Goal: Transaction & Acquisition: Obtain resource

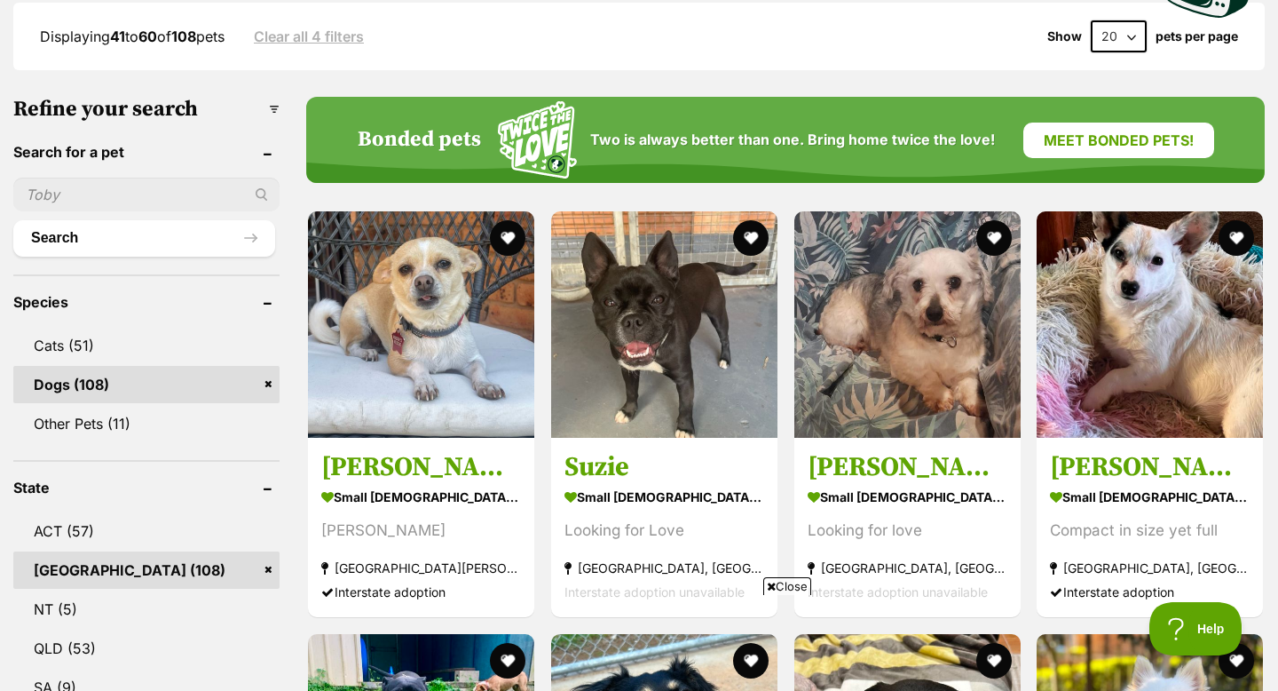
scroll to position [518, 0]
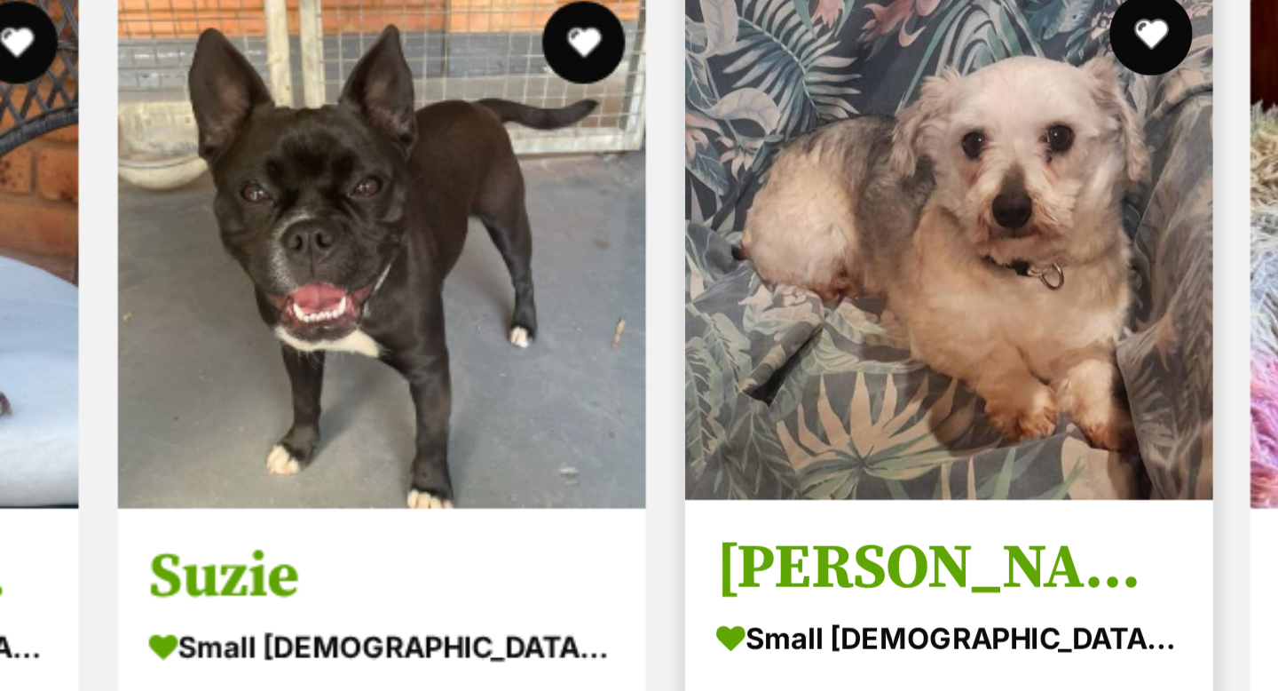
click at [933, 305] on img at bounding box center [907, 284] width 226 height 226
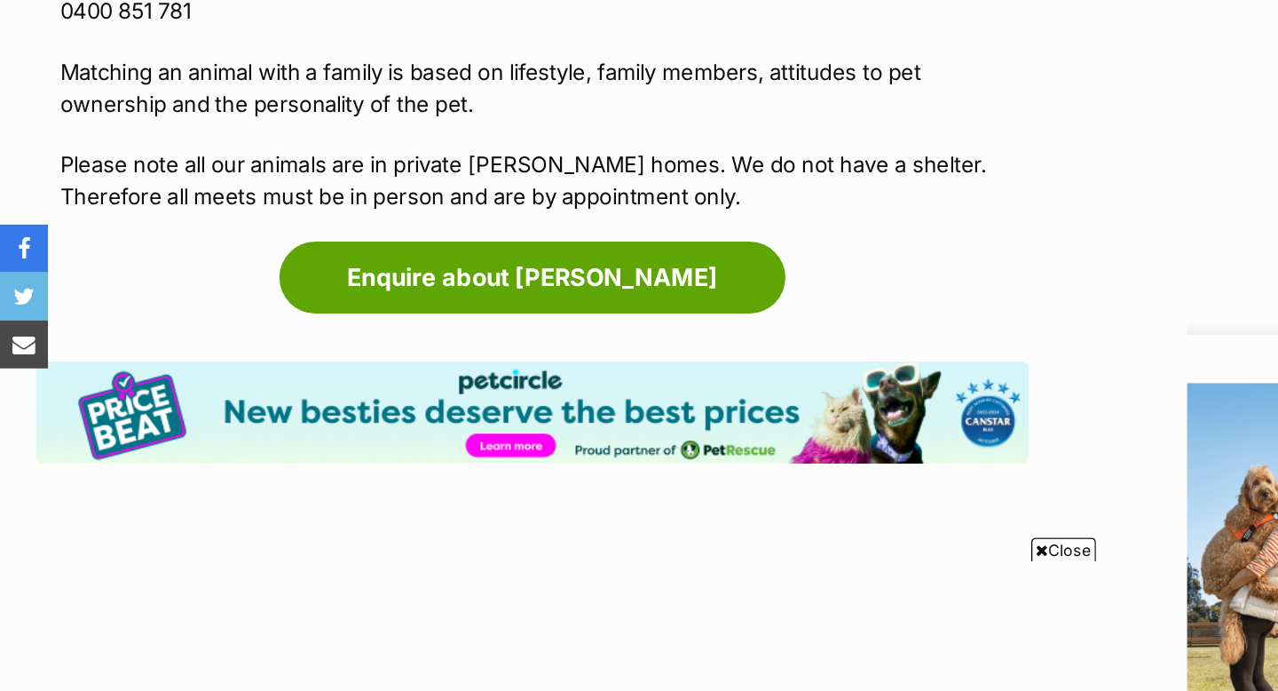
scroll to position [1777, 0]
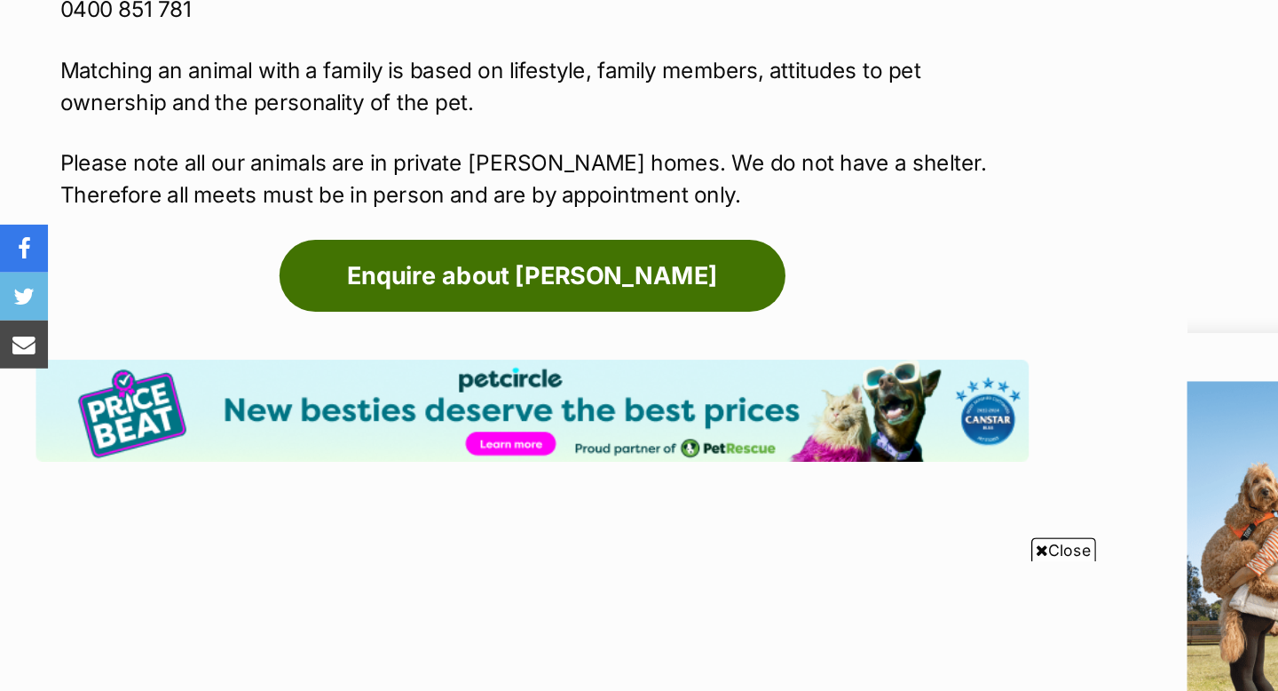
click at [480, 357] on link "Enquire about Homer" at bounding box center [394, 383] width 375 height 53
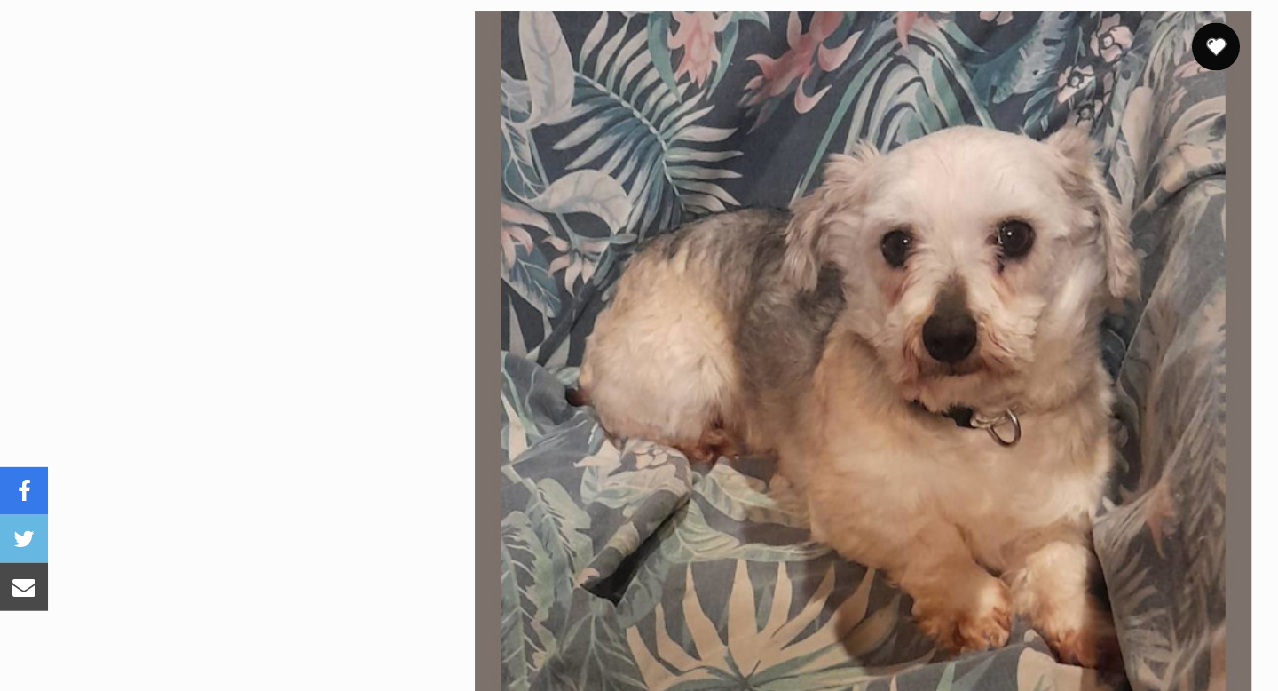
scroll to position [338, 0]
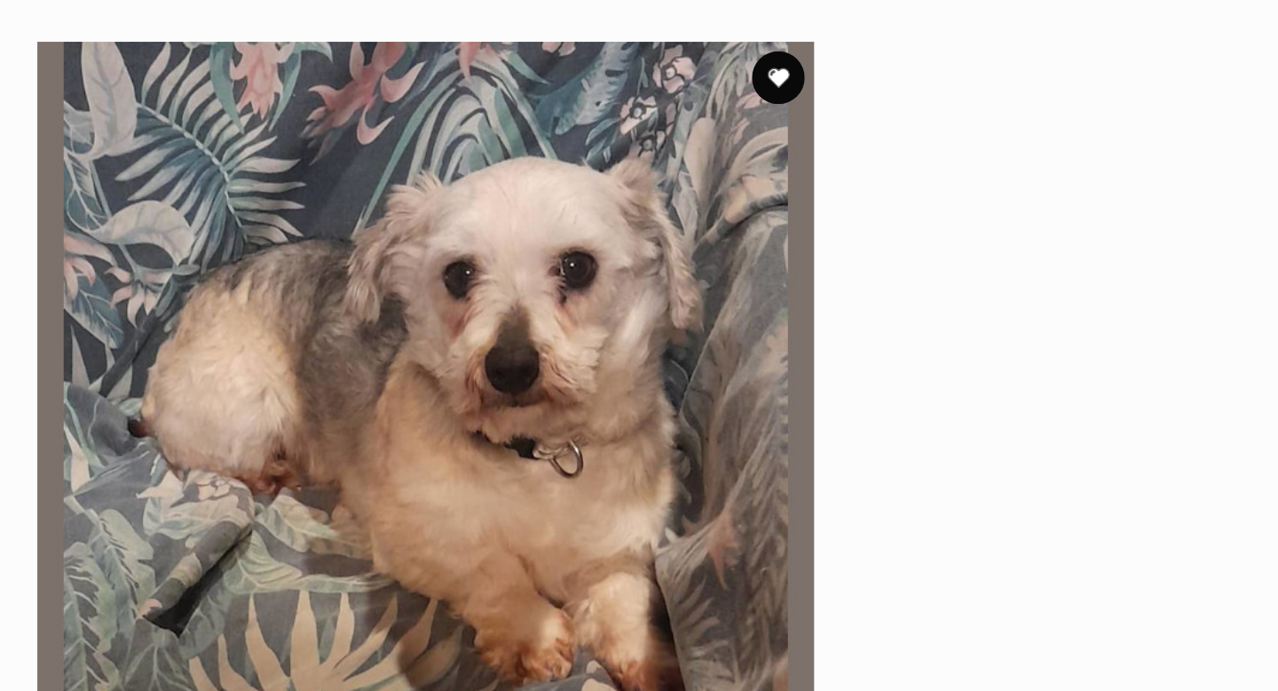
click at [903, 54] on button "favourite" at bounding box center [900, 57] width 39 height 39
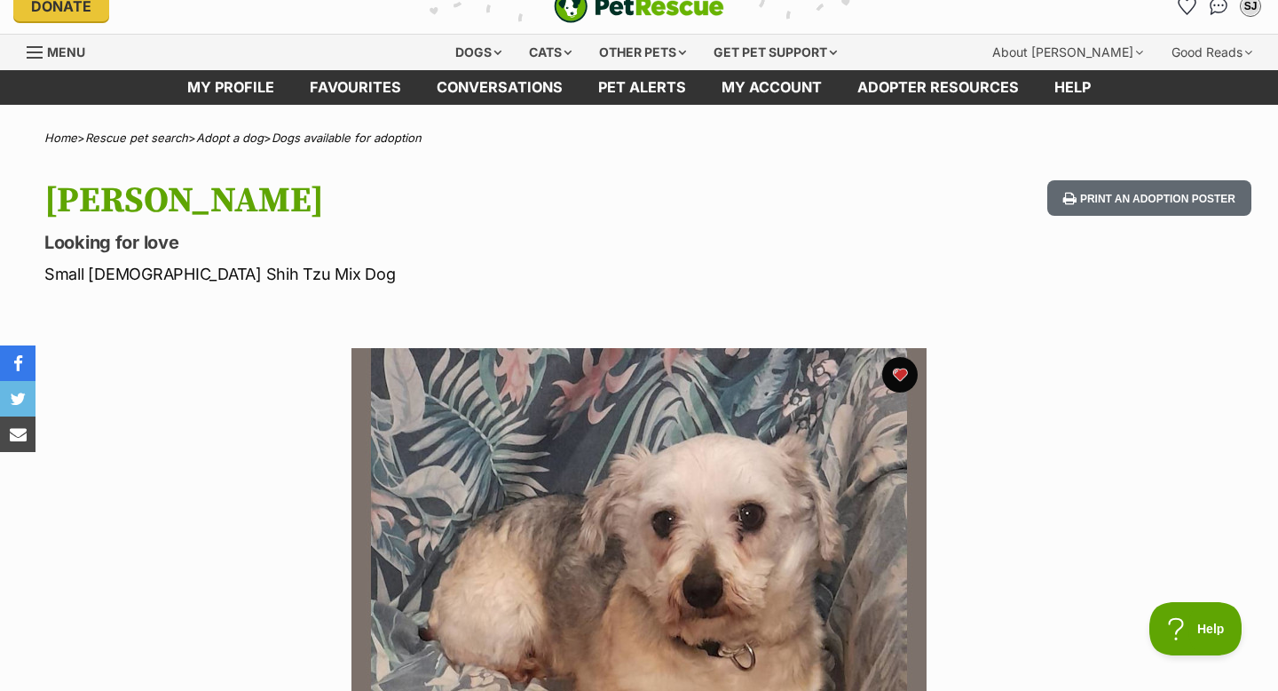
scroll to position [0, 0]
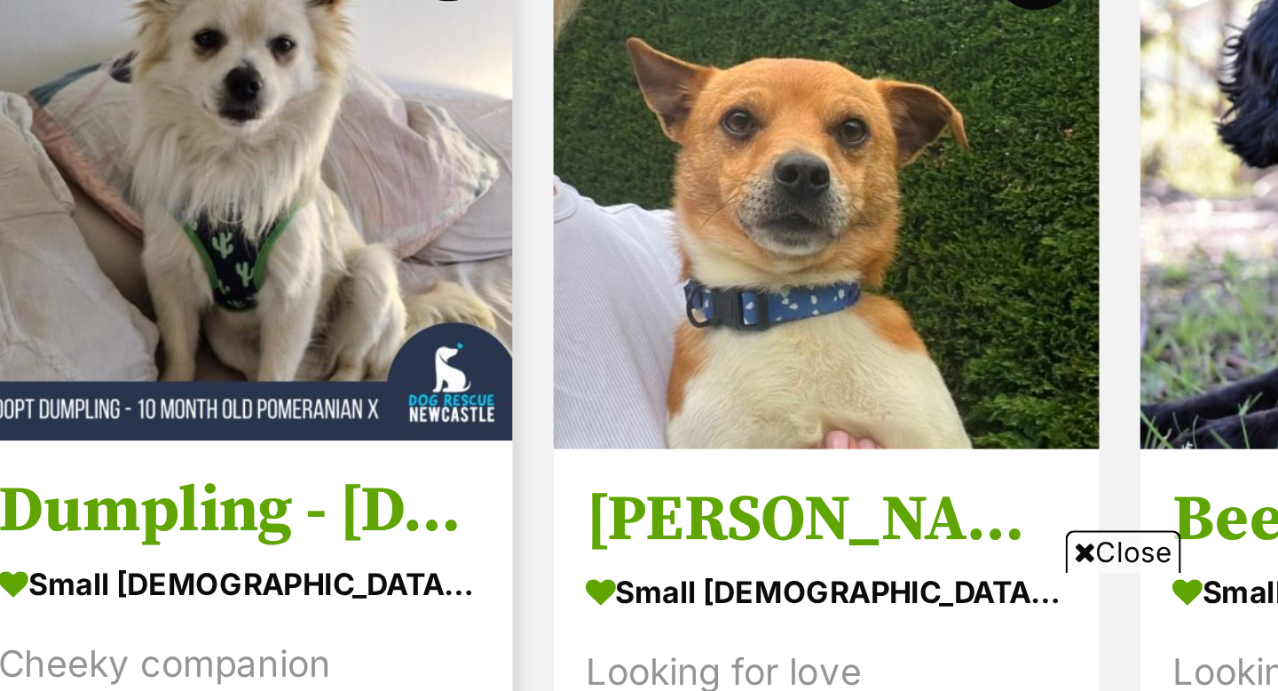
click at [430, 467] on img at bounding box center [421, 426] width 226 height 226
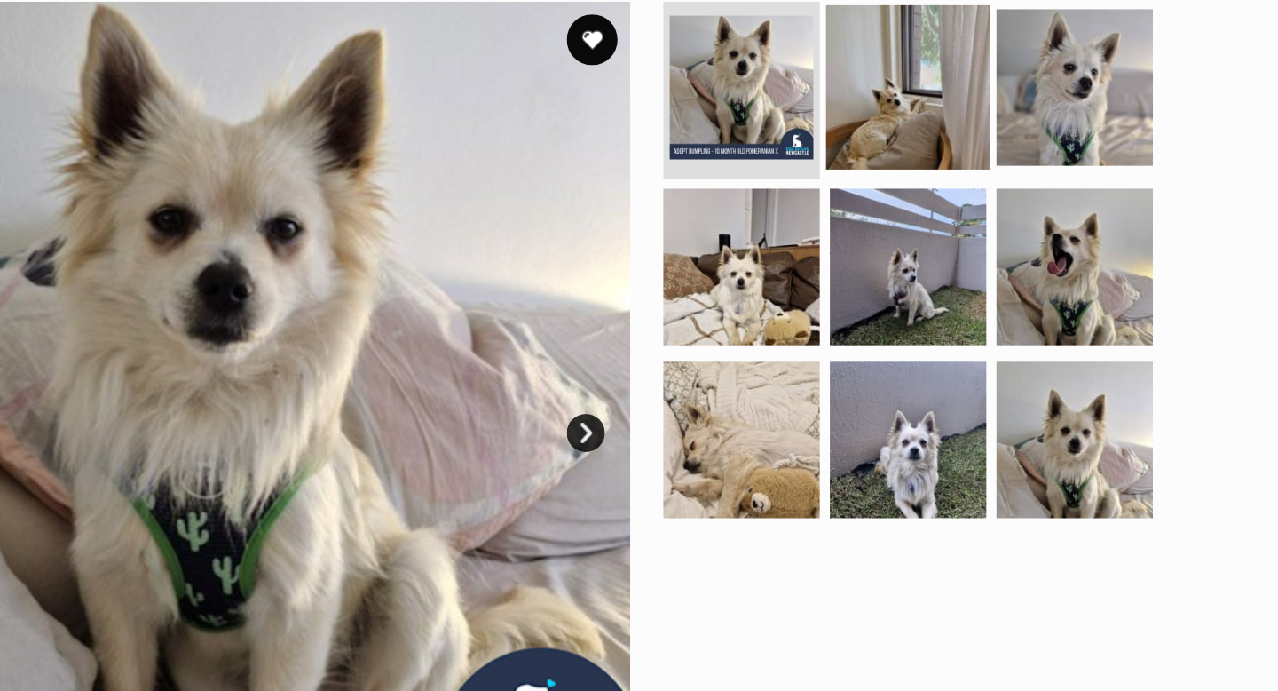
click at [903, 82] on img at bounding box center [929, 60] width 115 height 115
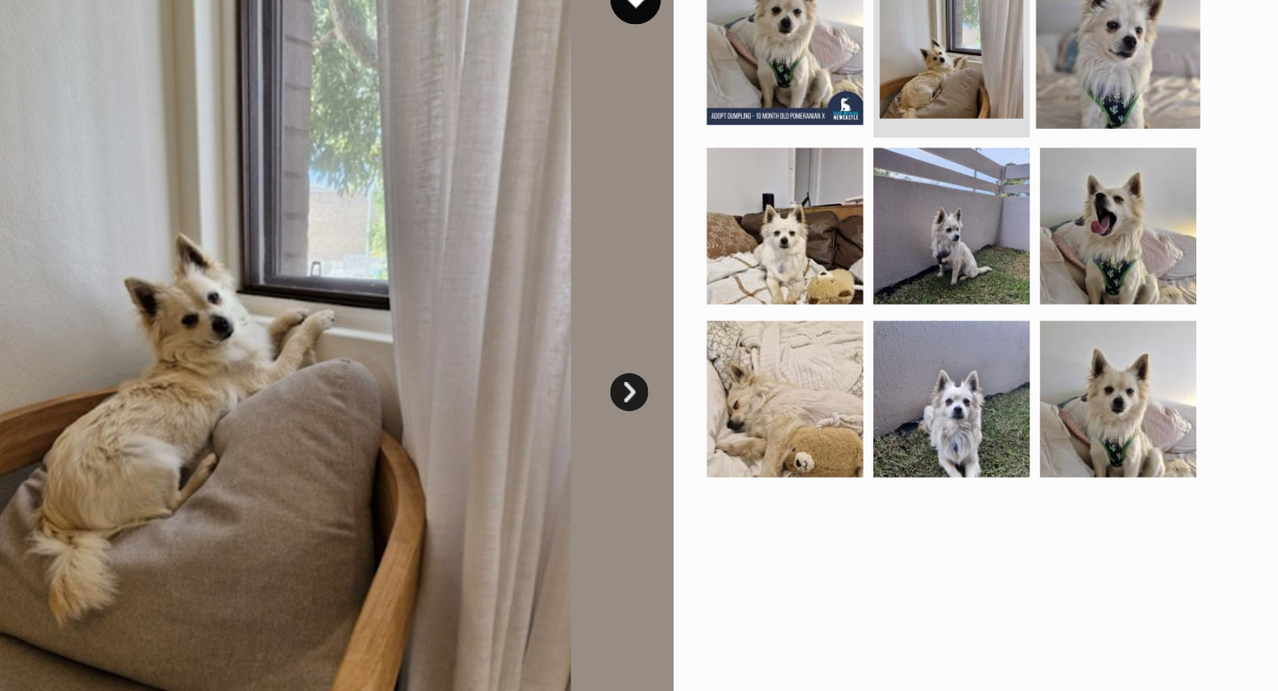
click at [1053, 78] on img at bounding box center [1045, 60] width 115 height 115
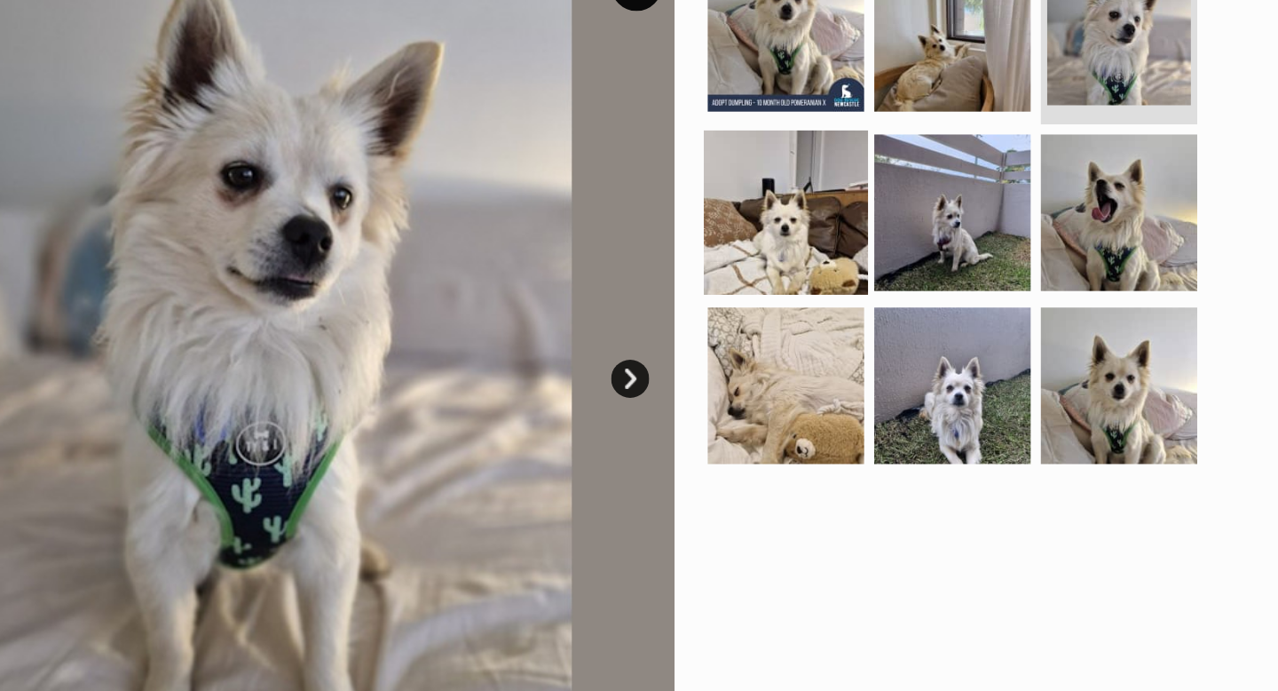
click at [810, 199] on img at bounding box center [812, 186] width 115 height 115
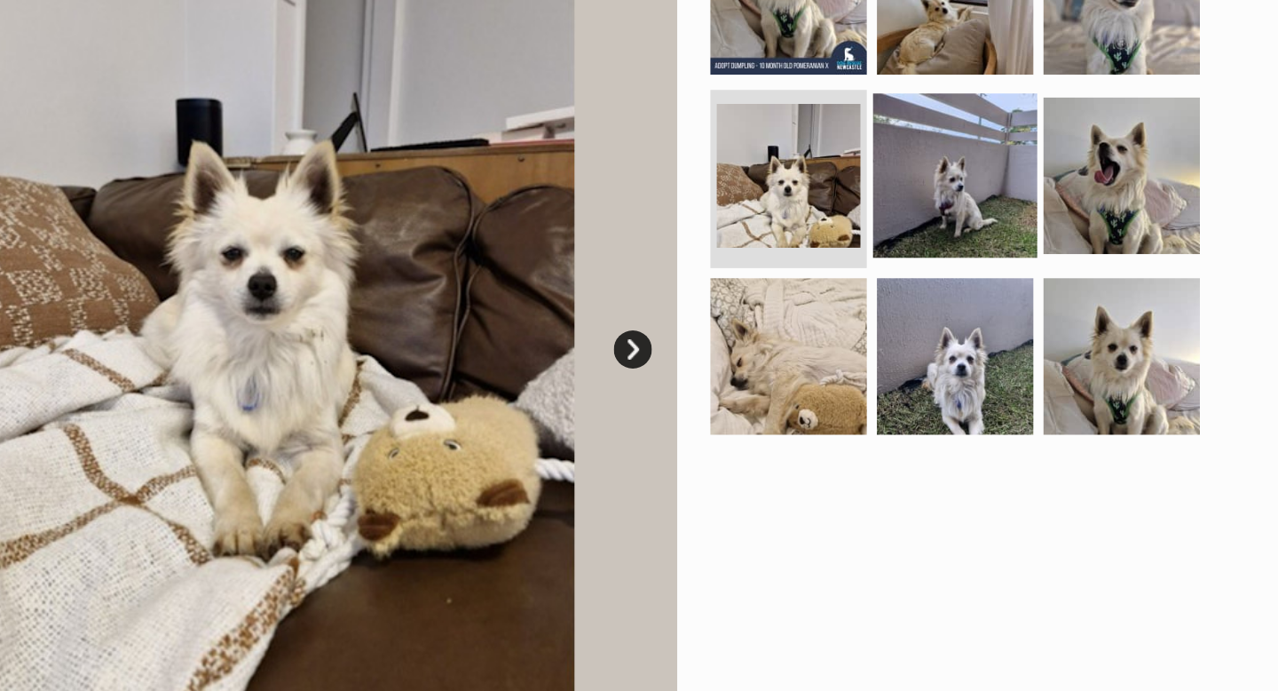
click at [922, 203] on img at bounding box center [929, 180] width 115 height 115
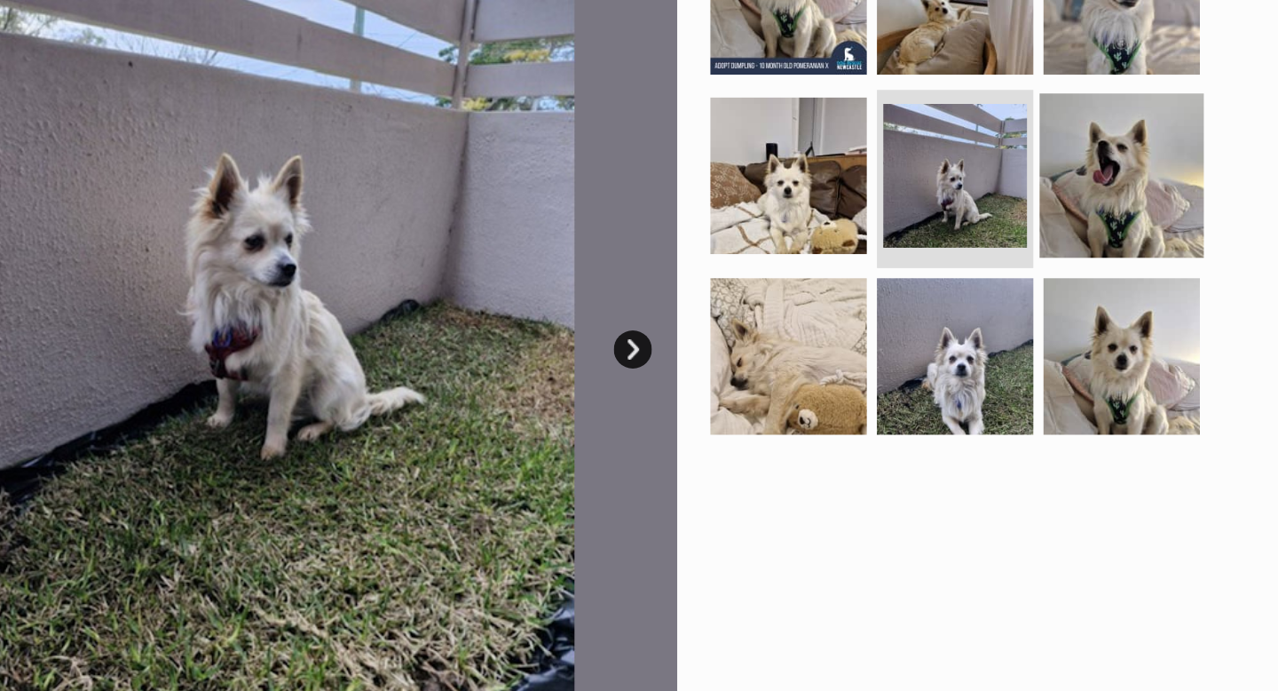
click at [1037, 172] on img at bounding box center [1045, 180] width 115 height 115
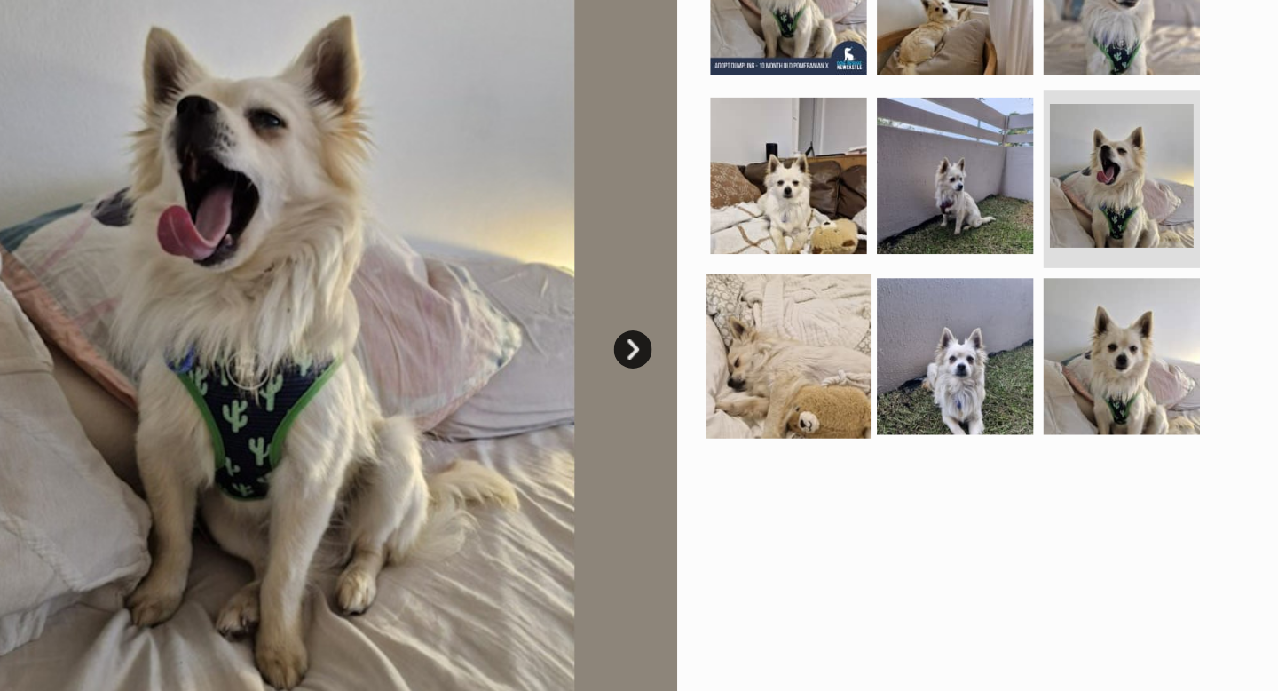
click at [839, 314] on img at bounding box center [812, 306] width 115 height 115
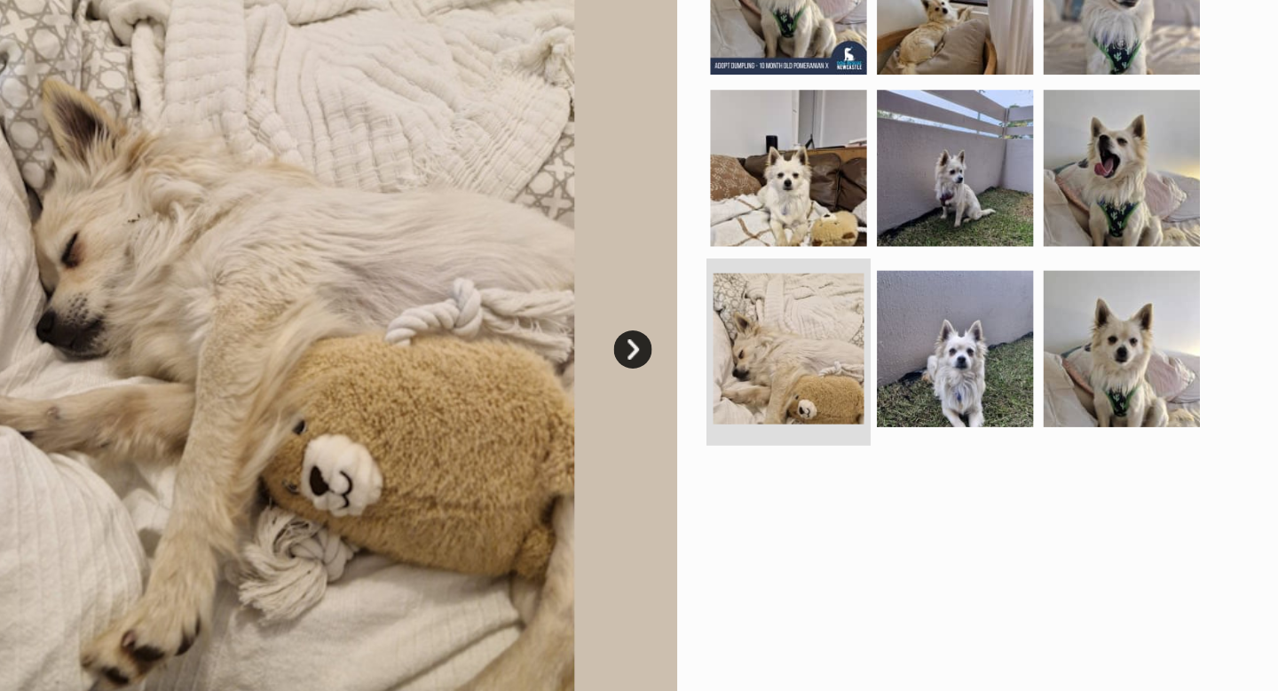
drag, startPoint x: 850, startPoint y: 262, endPoint x: 817, endPoint y: 310, distance: 58.6
click at [850, 262] on img at bounding box center [813, 302] width 106 height 106
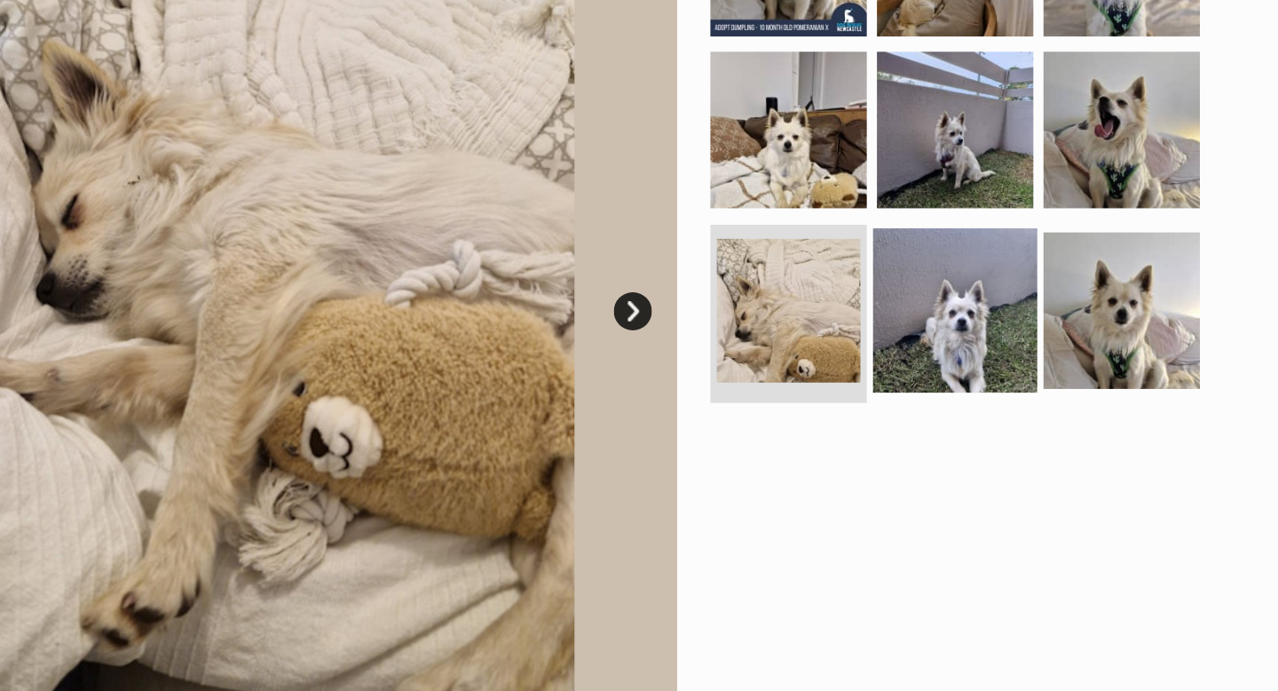
click at [948, 301] on img at bounding box center [929, 301] width 115 height 115
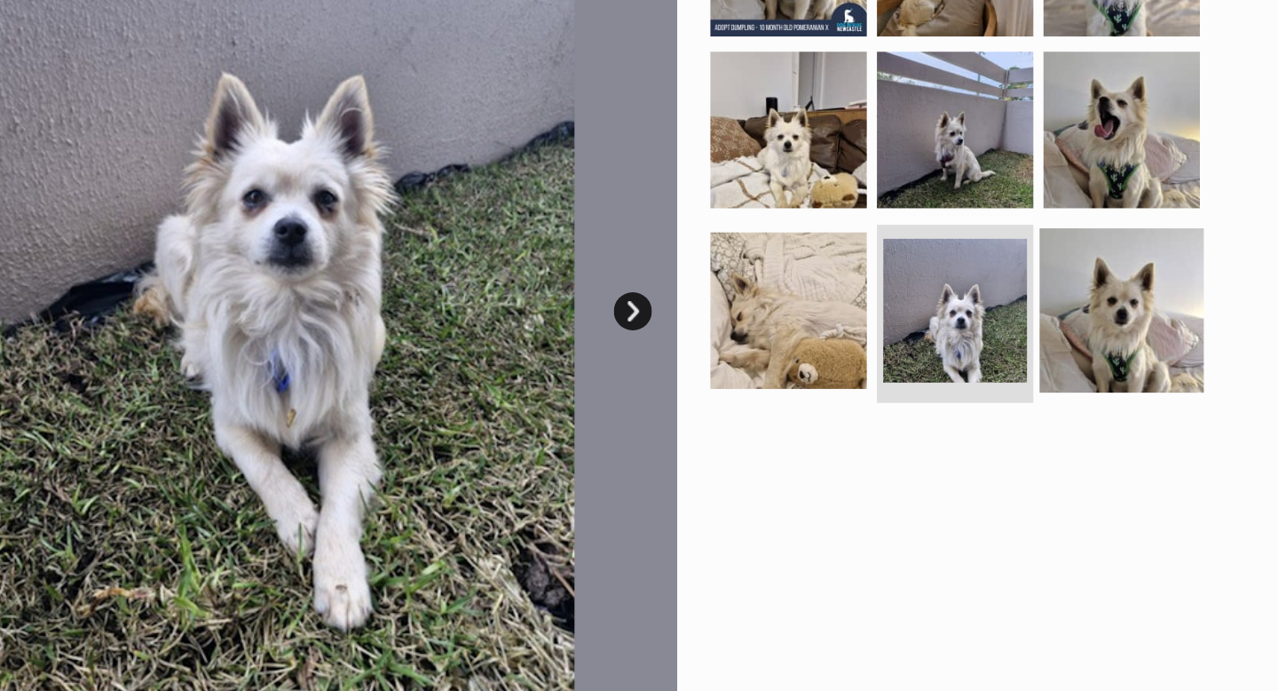
click at [1052, 295] on img at bounding box center [1045, 301] width 115 height 115
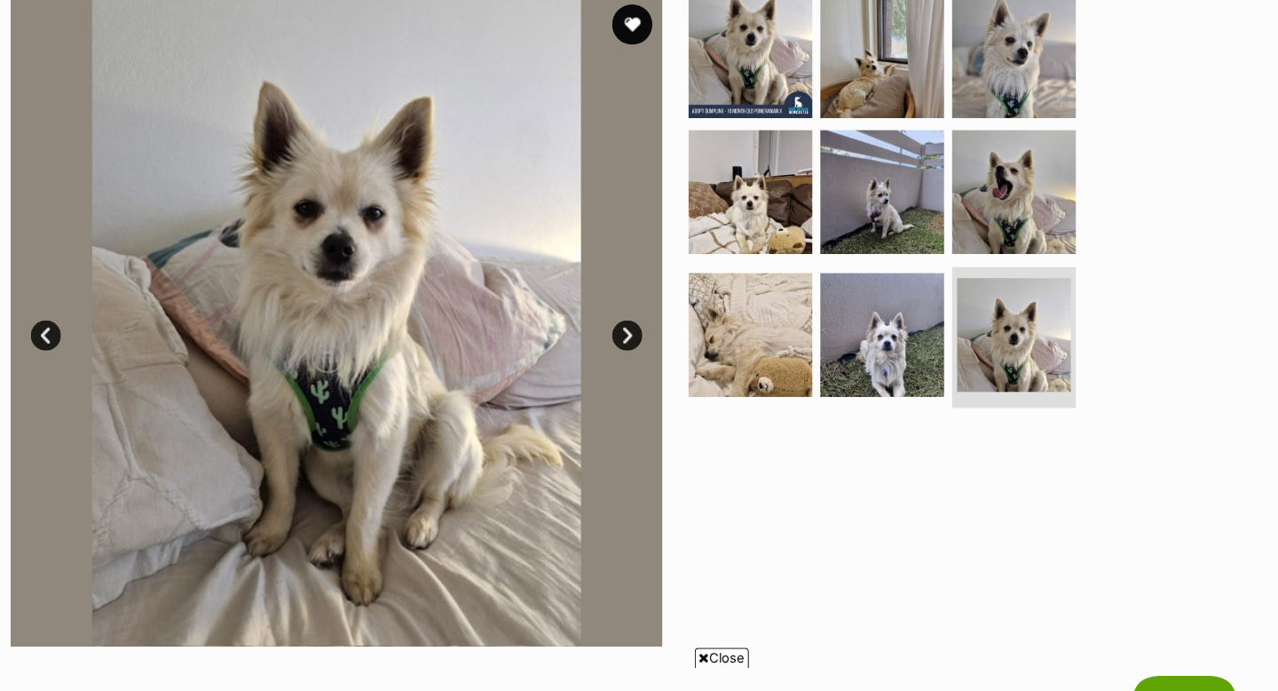
scroll to position [409, 0]
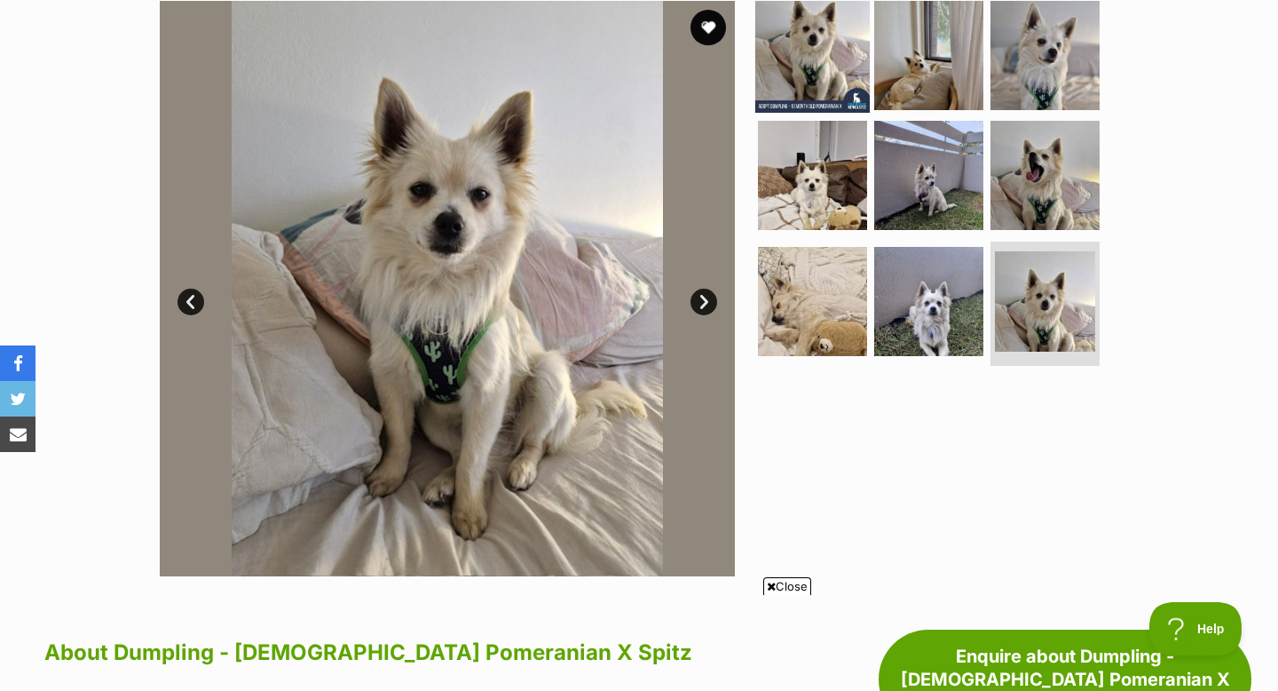
click at [825, 54] on img at bounding box center [812, 54] width 115 height 115
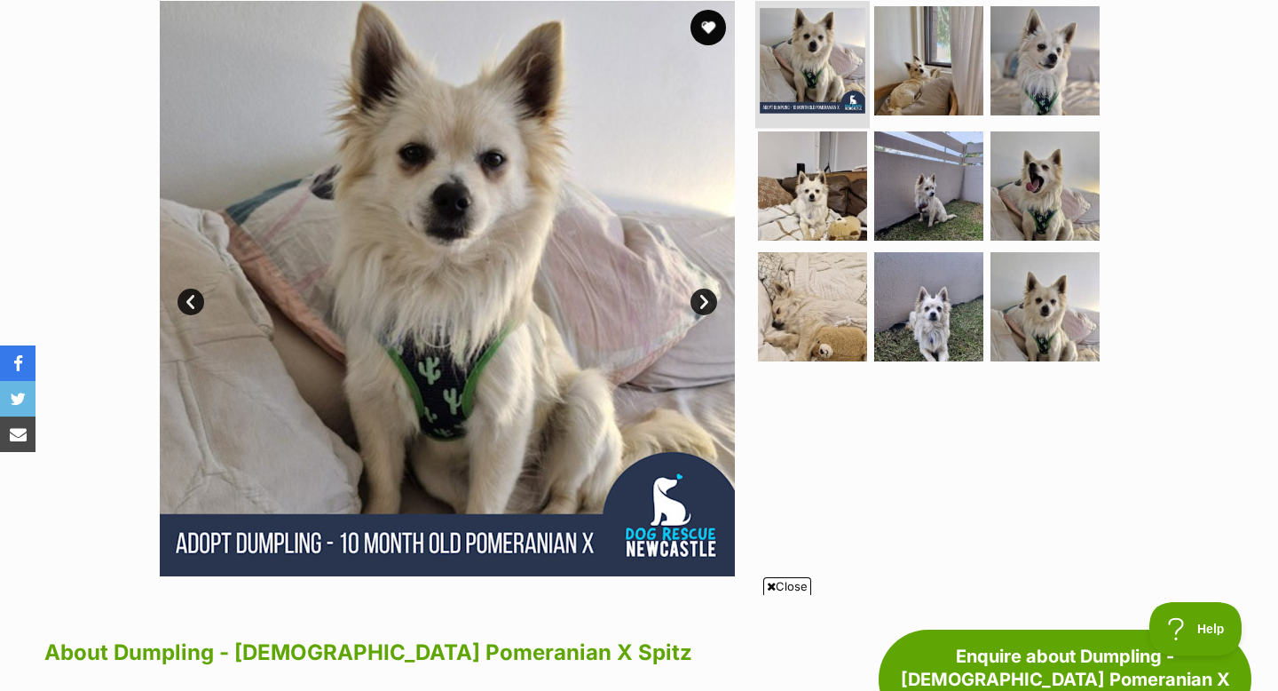
scroll to position [0, 0]
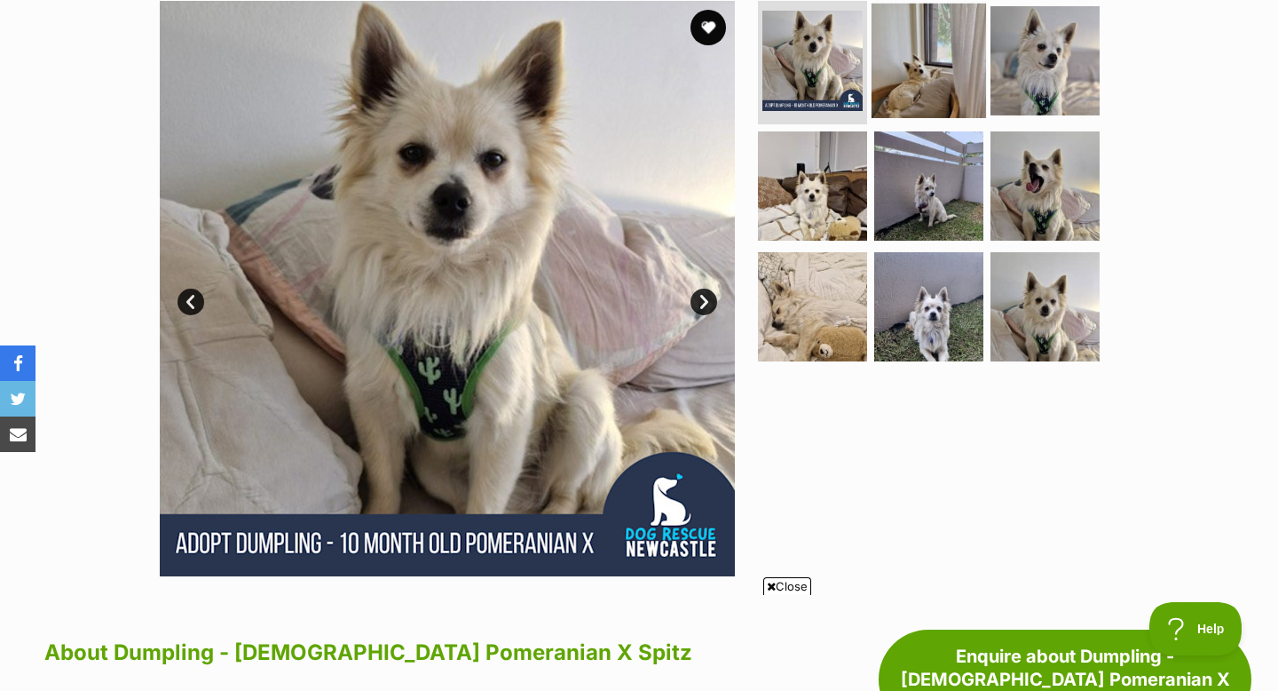
click at [910, 84] on img at bounding box center [929, 60] width 115 height 115
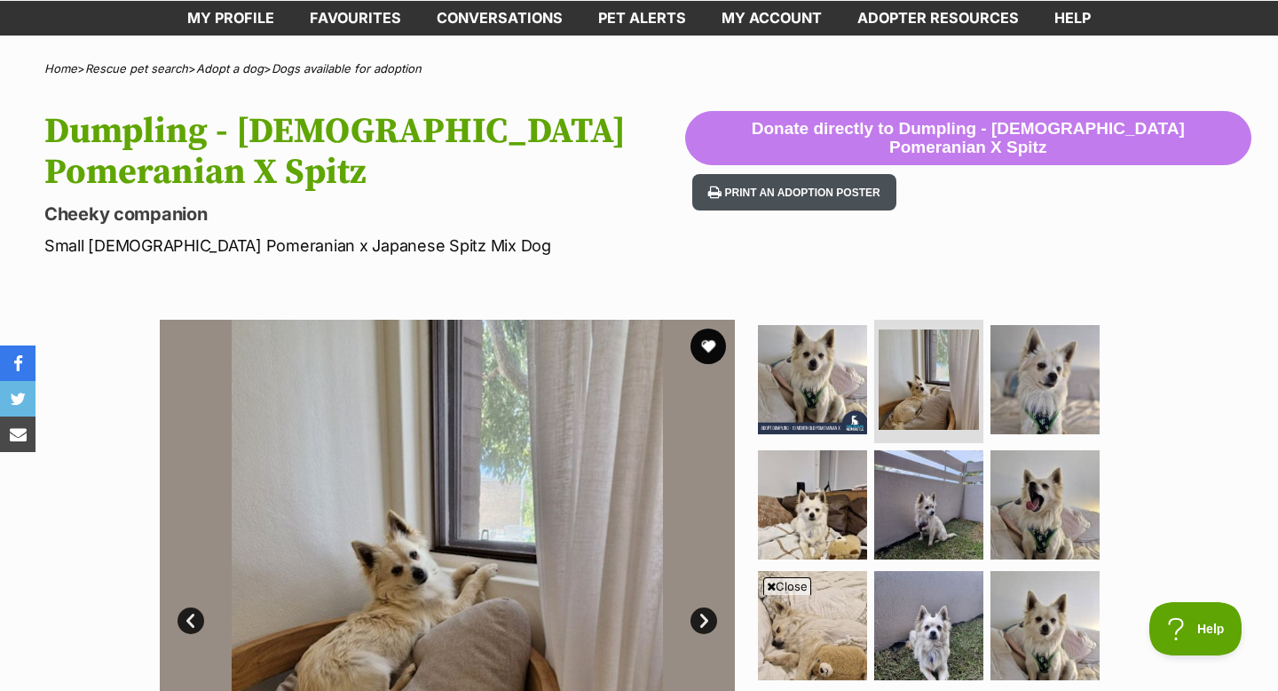
scroll to position [92, 0]
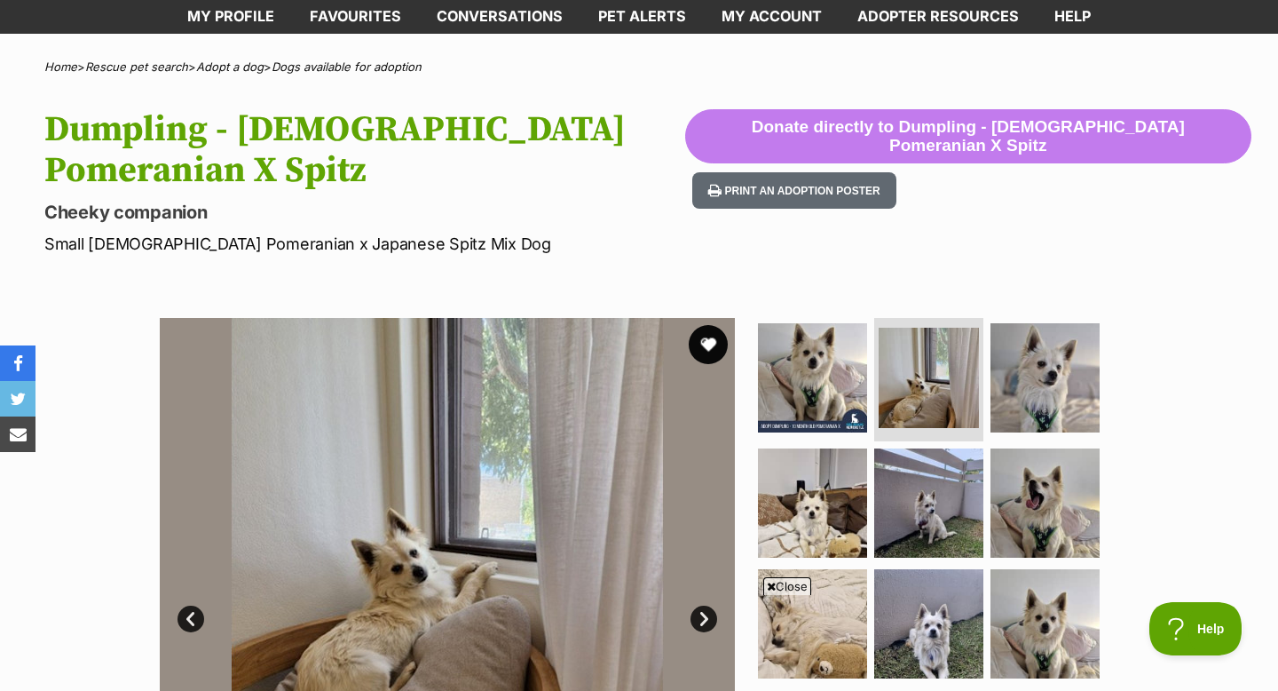
click at [713, 338] on button "favourite" at bounding box center [708, 344] width 39 height 39
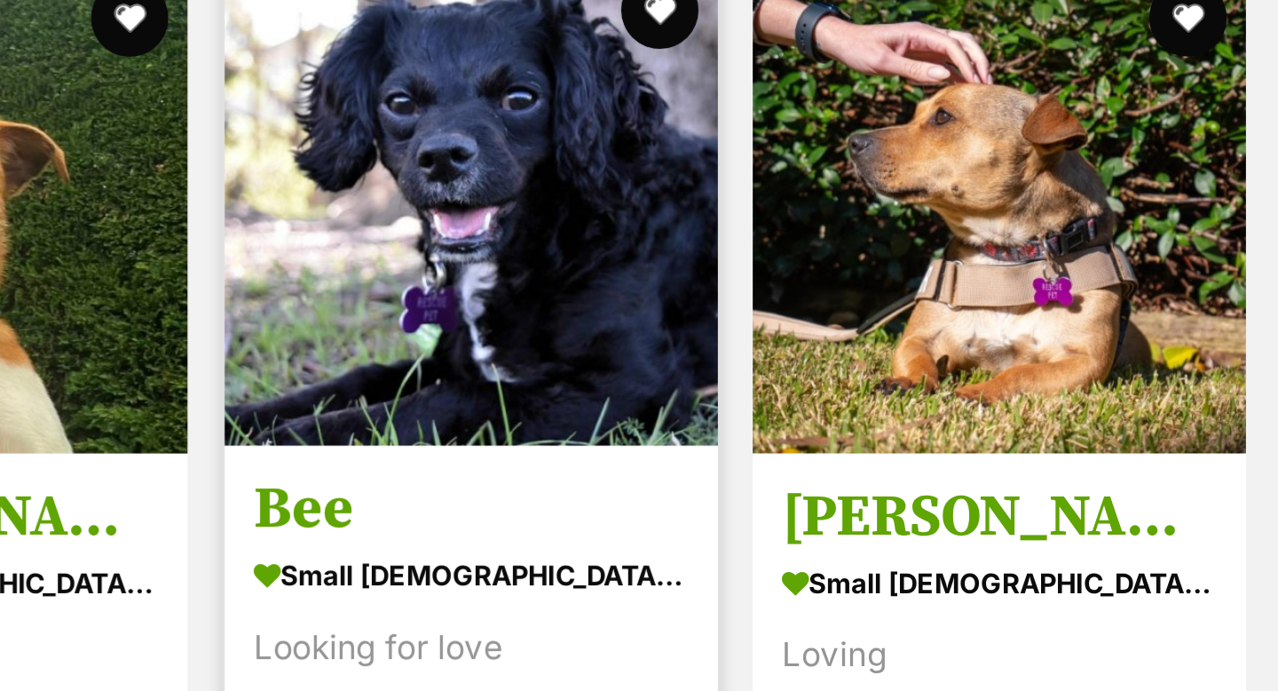
click at [926, 194] on img at bounding box center [907, 122] width 226 height 226
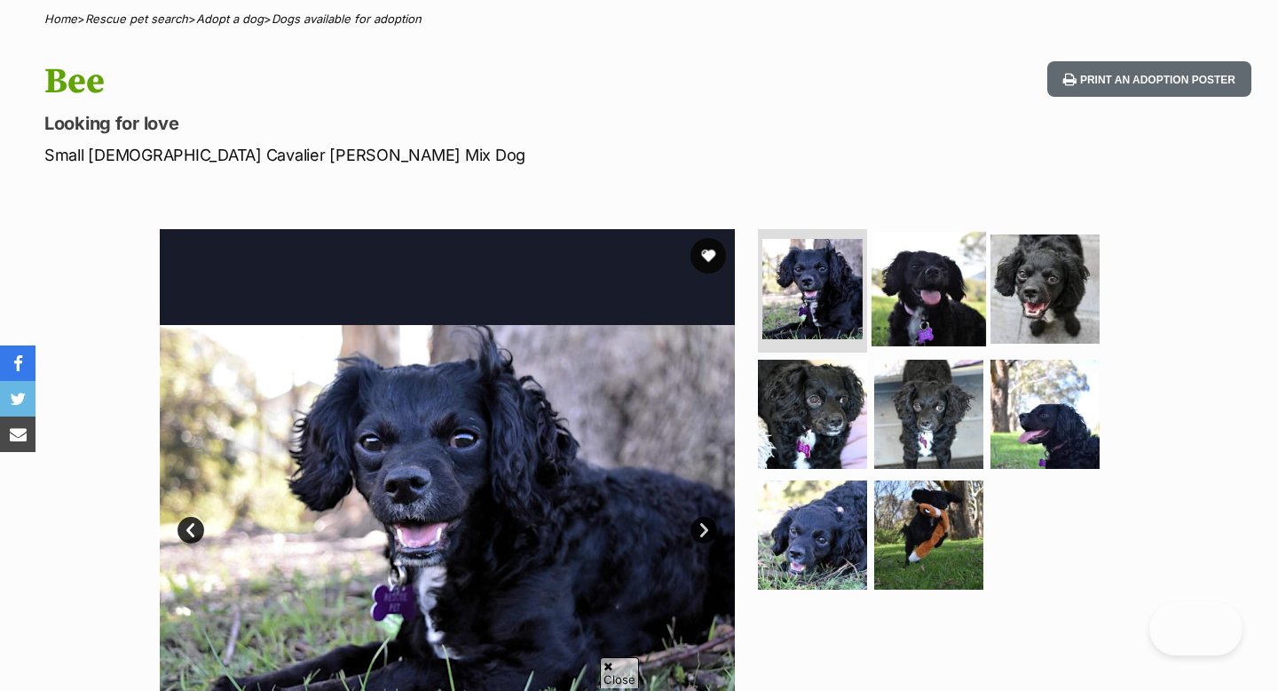
scroll to position [182, 0]
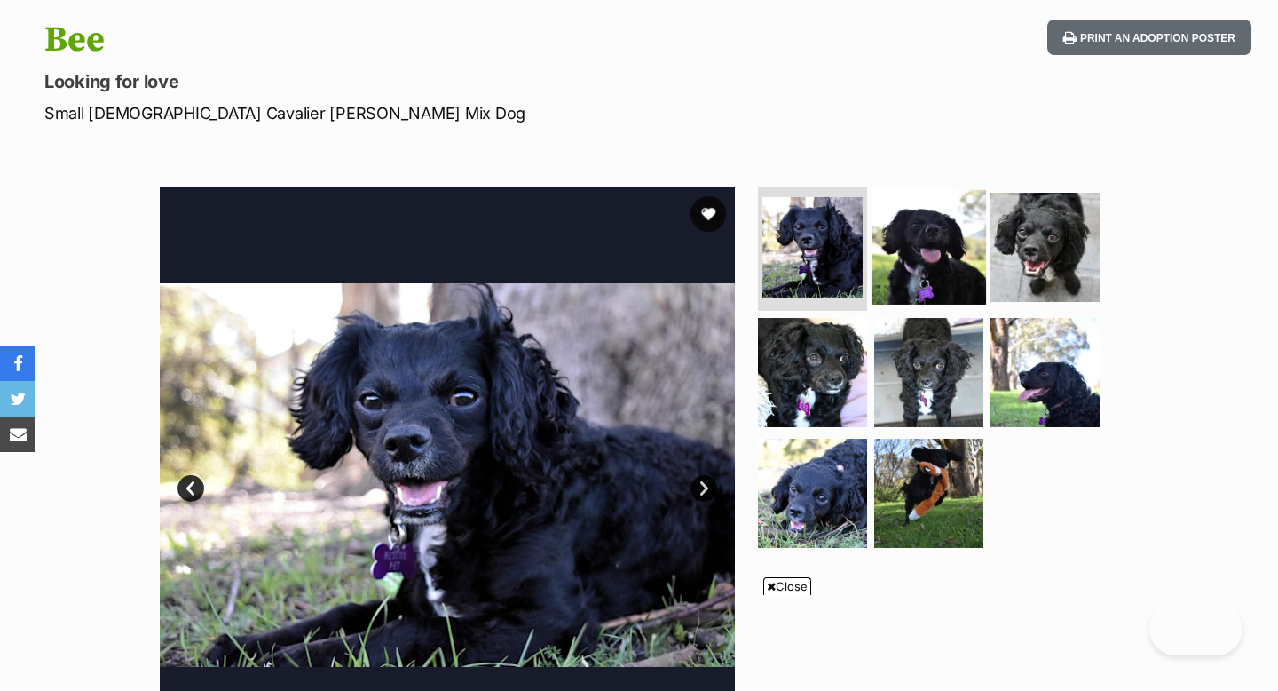
click at [922, 260] on img at bounding box center [929, 246] width 115 height 115
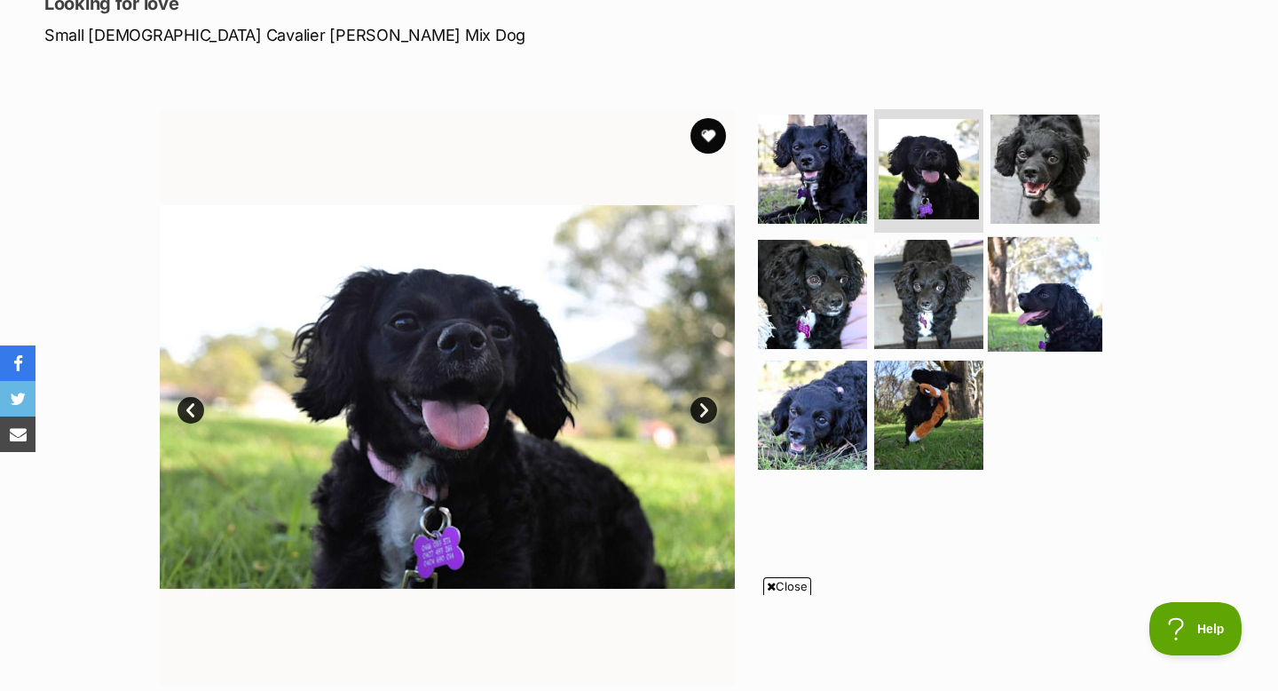
scroll to position [324, 0]
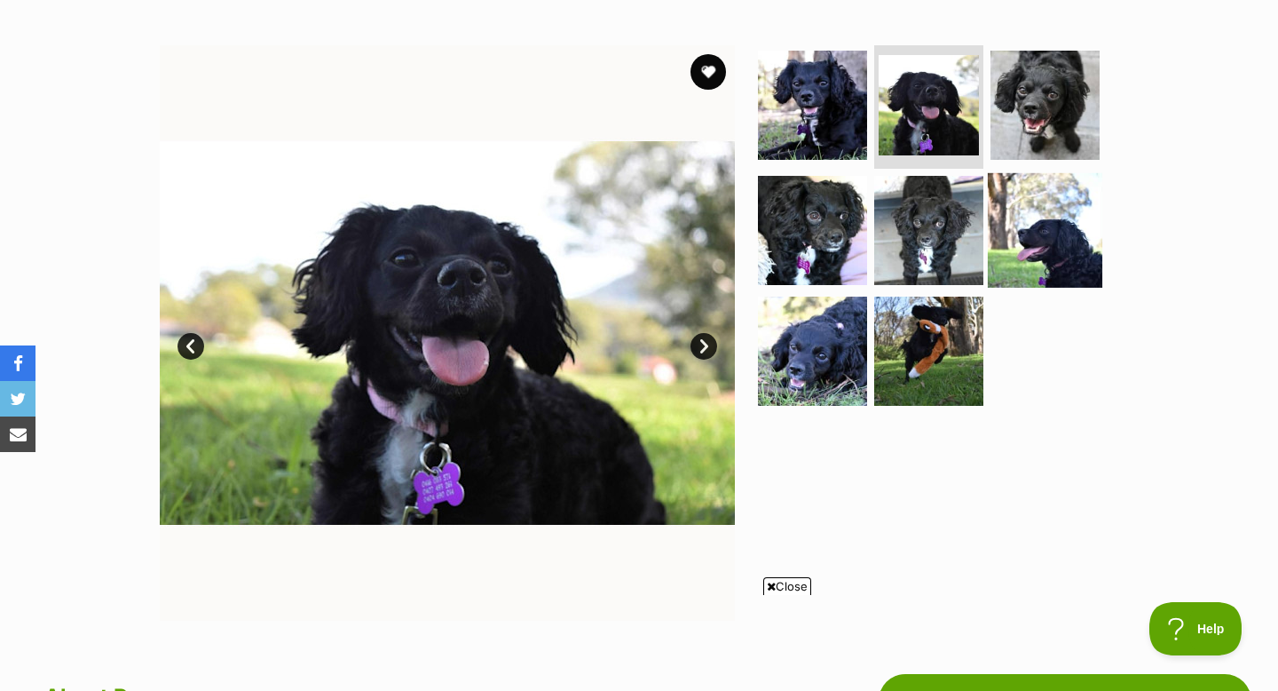
click at [1023, 257] on img at bounding box center [1045, 230] width 115 height 115
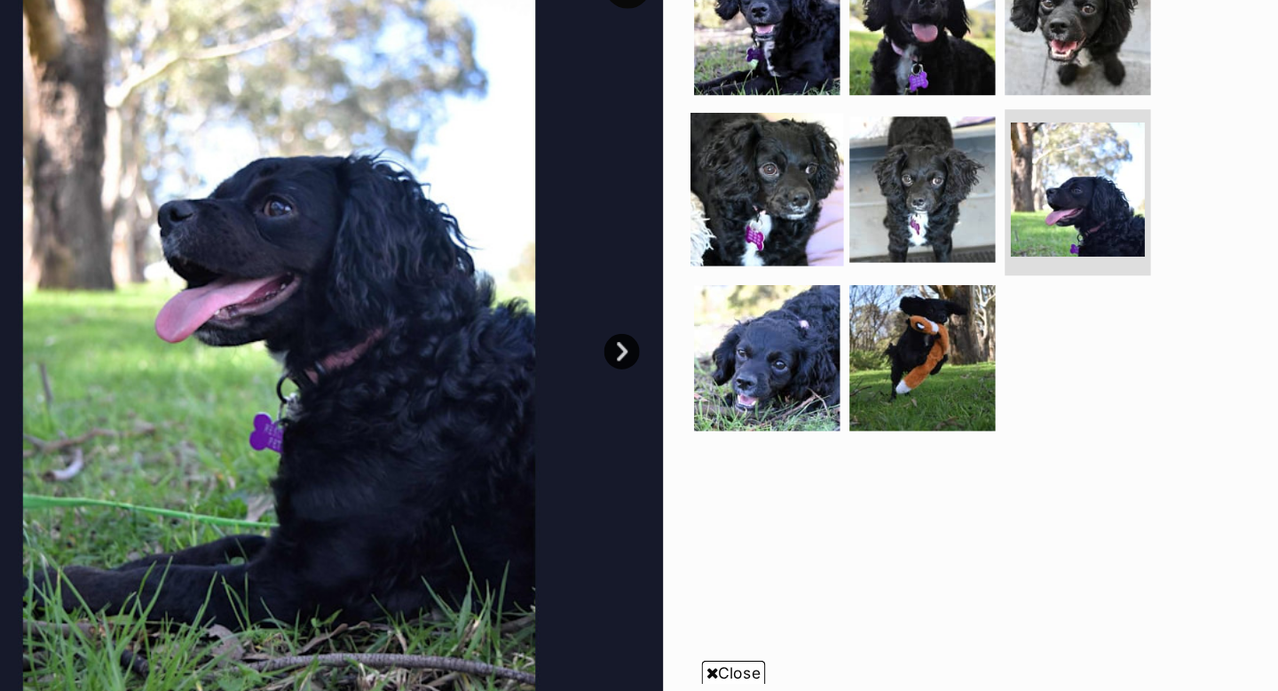
click at [824, 238] on img at bounding box center [812, 225] width 115 height 115
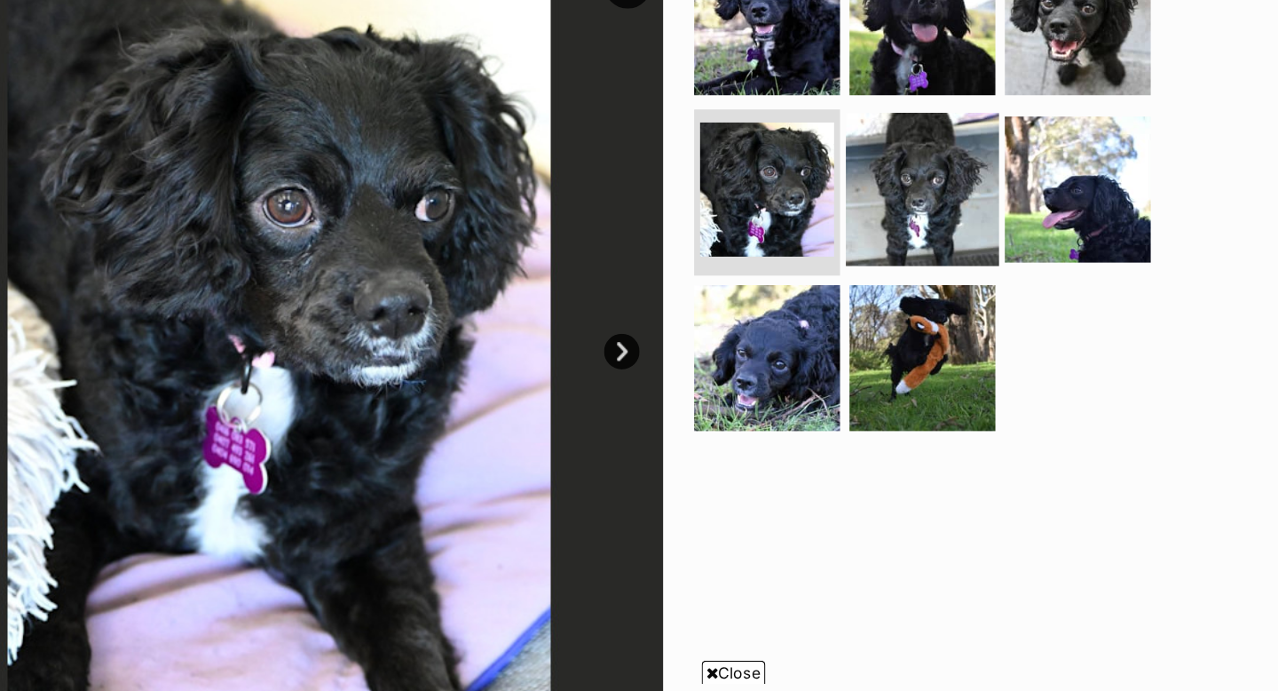
click at [917, 228] on img at bounding box center [929, 225] width 115 height 115
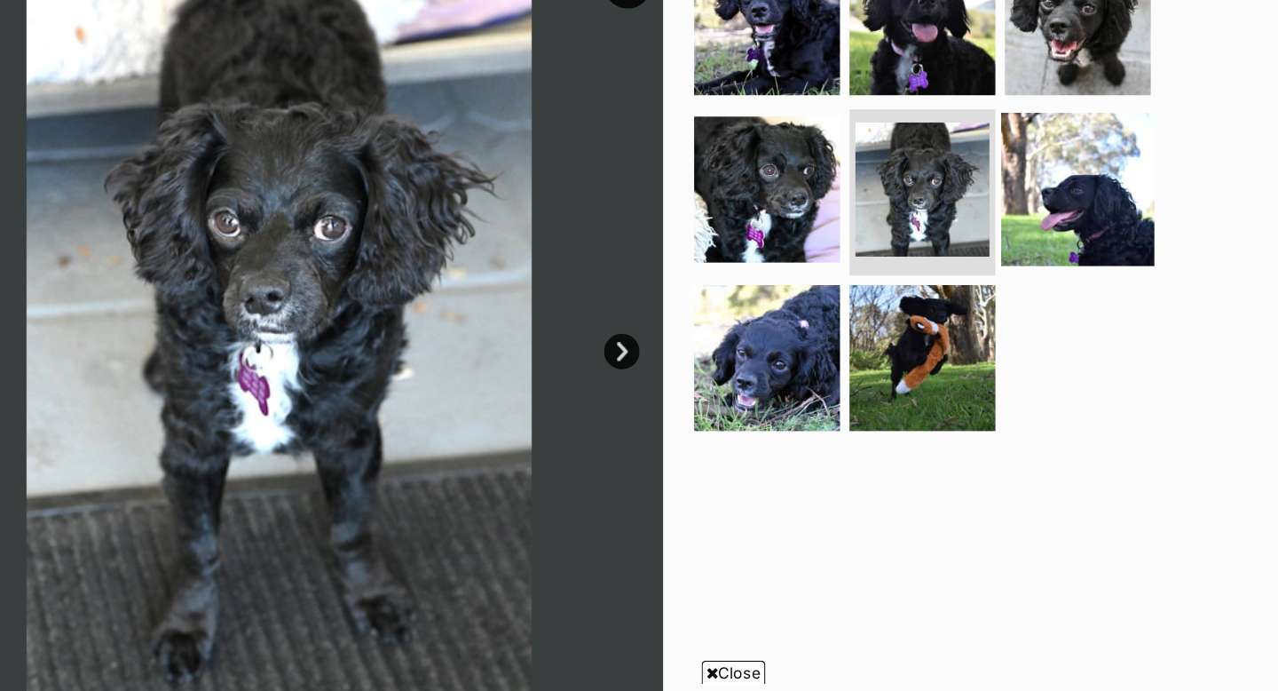
click at [1021, 224] on img at bounding box center [1045, 225] width 115 height 115
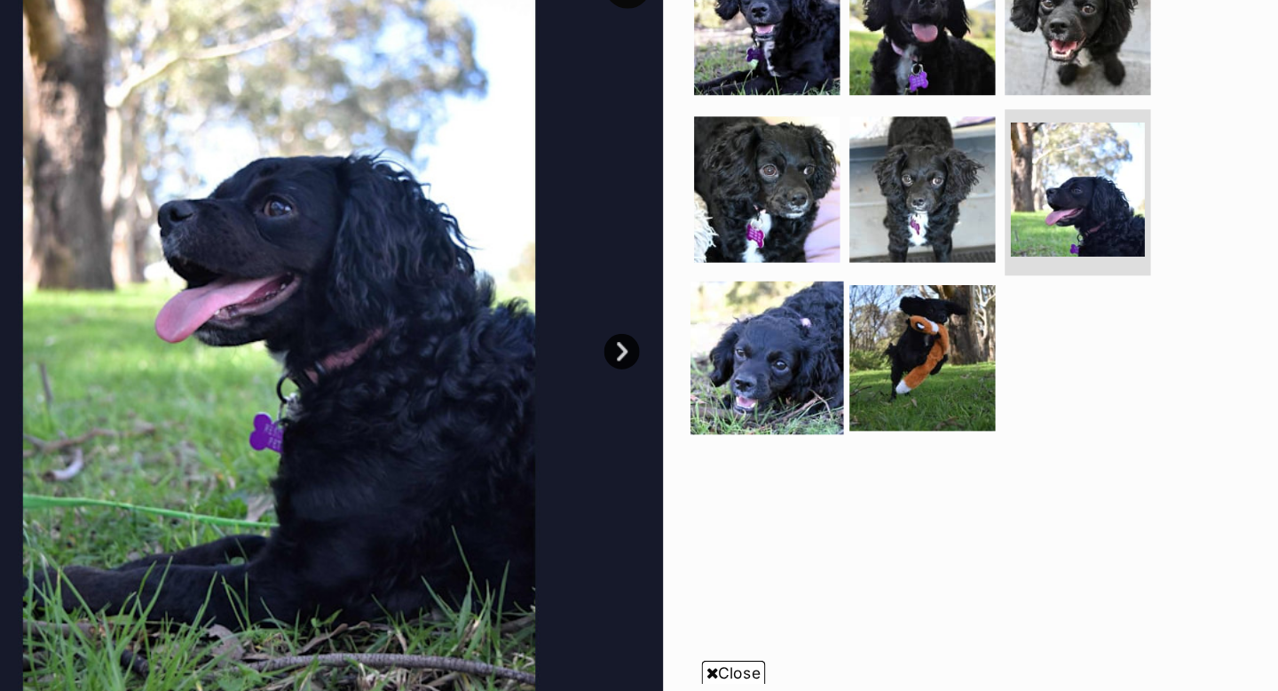
click at [805, 353] on img at bounding box center [812, 351] width 115 height 115
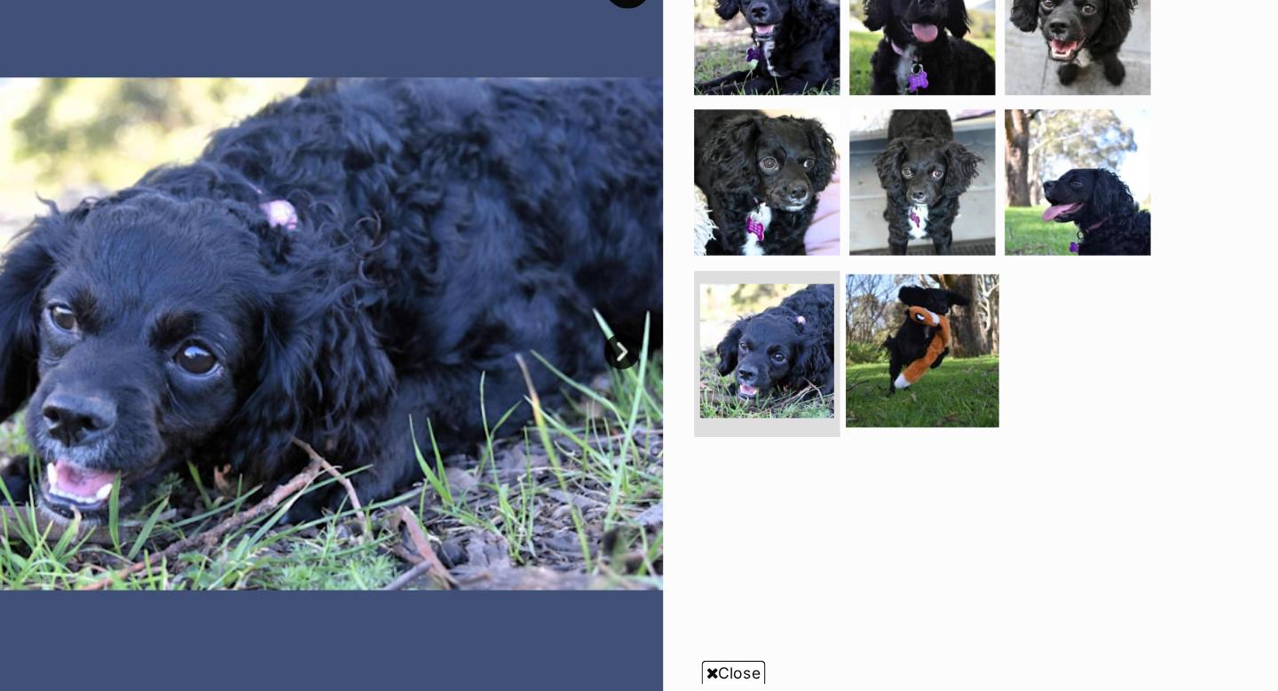
click at [921, 355] on img at bounding box center [929, 345] width 115 height 115
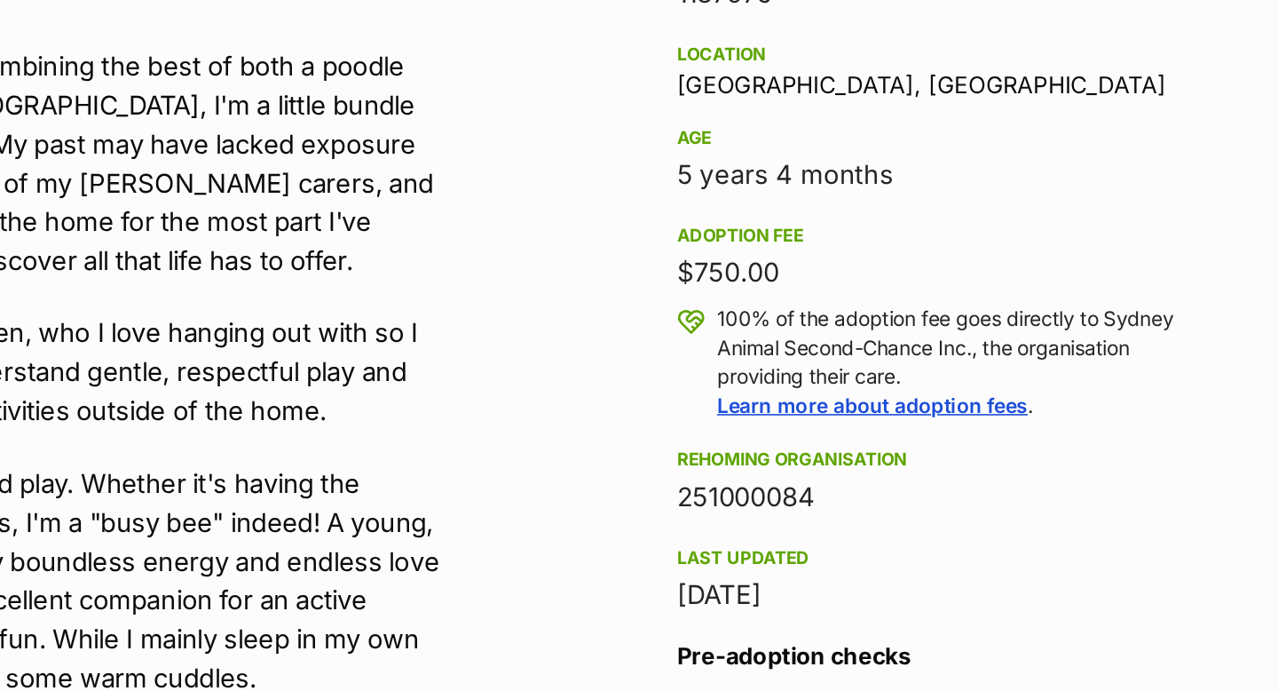
scroll to position [1105, 0]
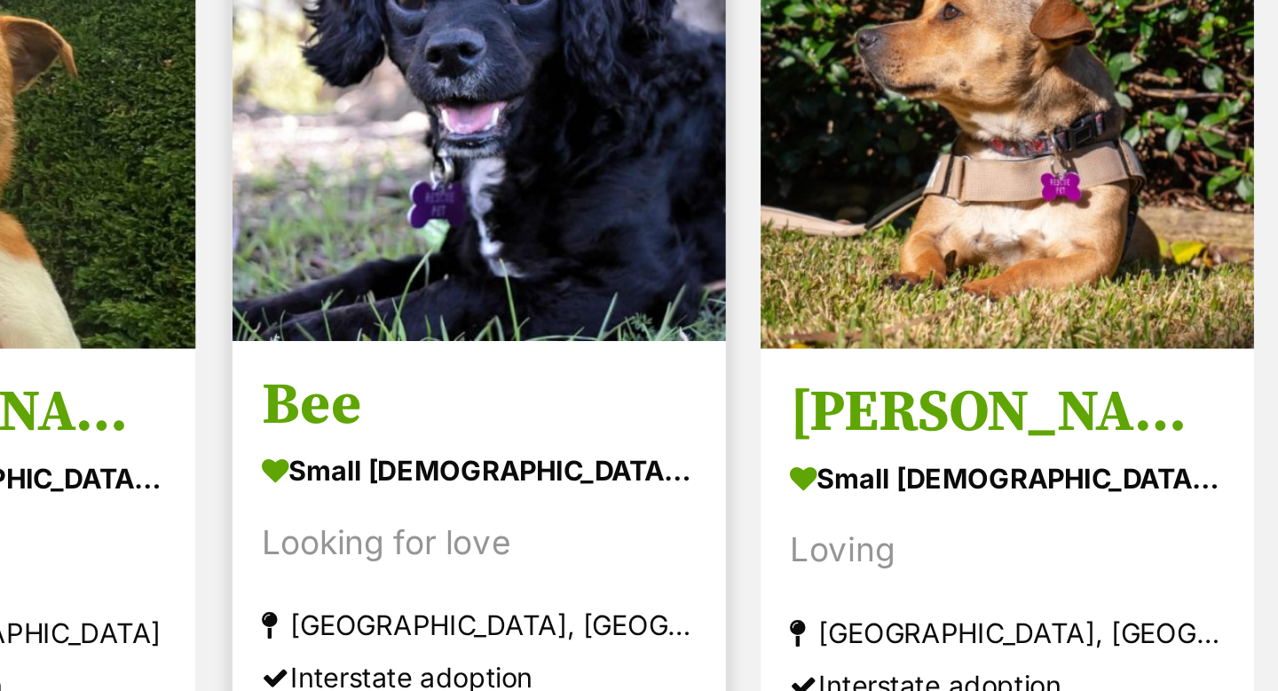
scroll to position [1780, 0]
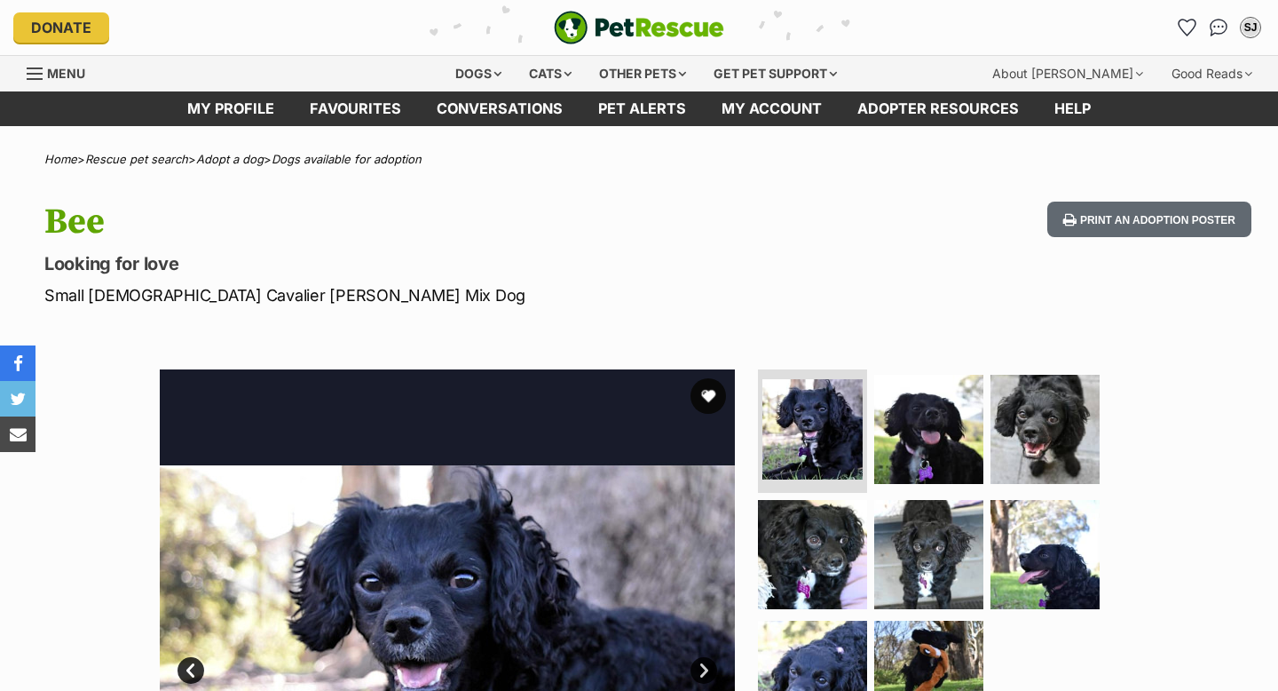
scroll to position [1105, 0]
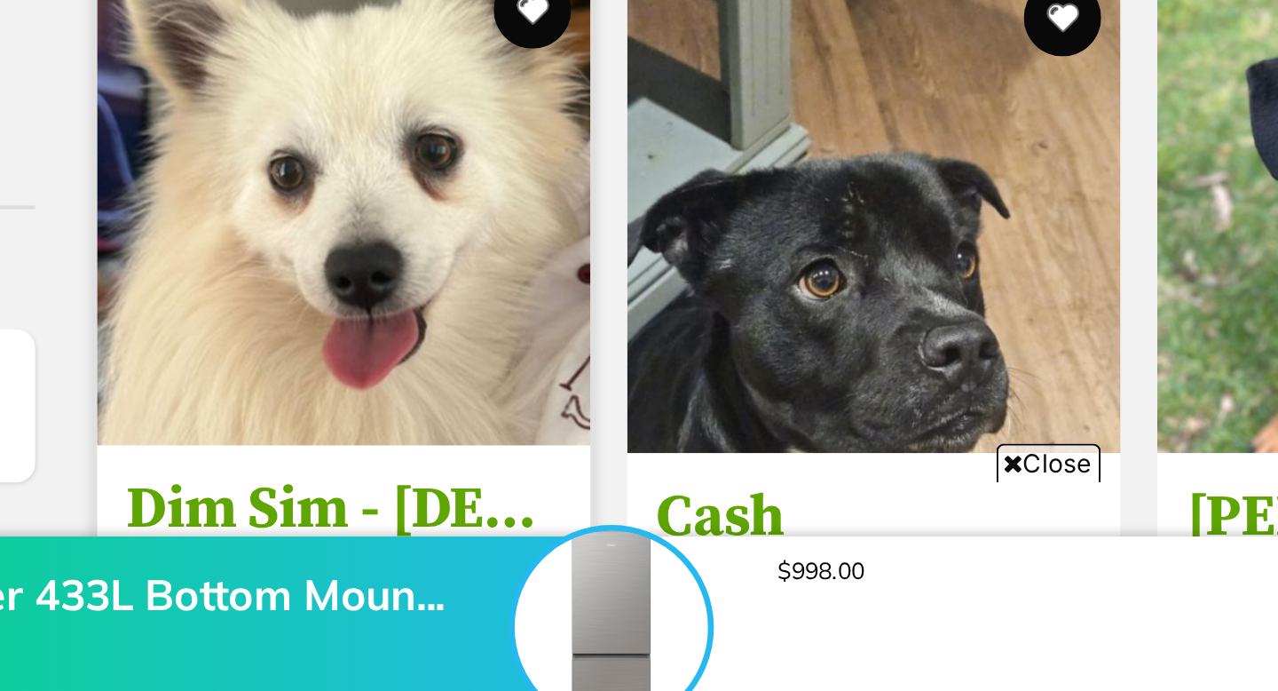
scroll to position [2136, 0]
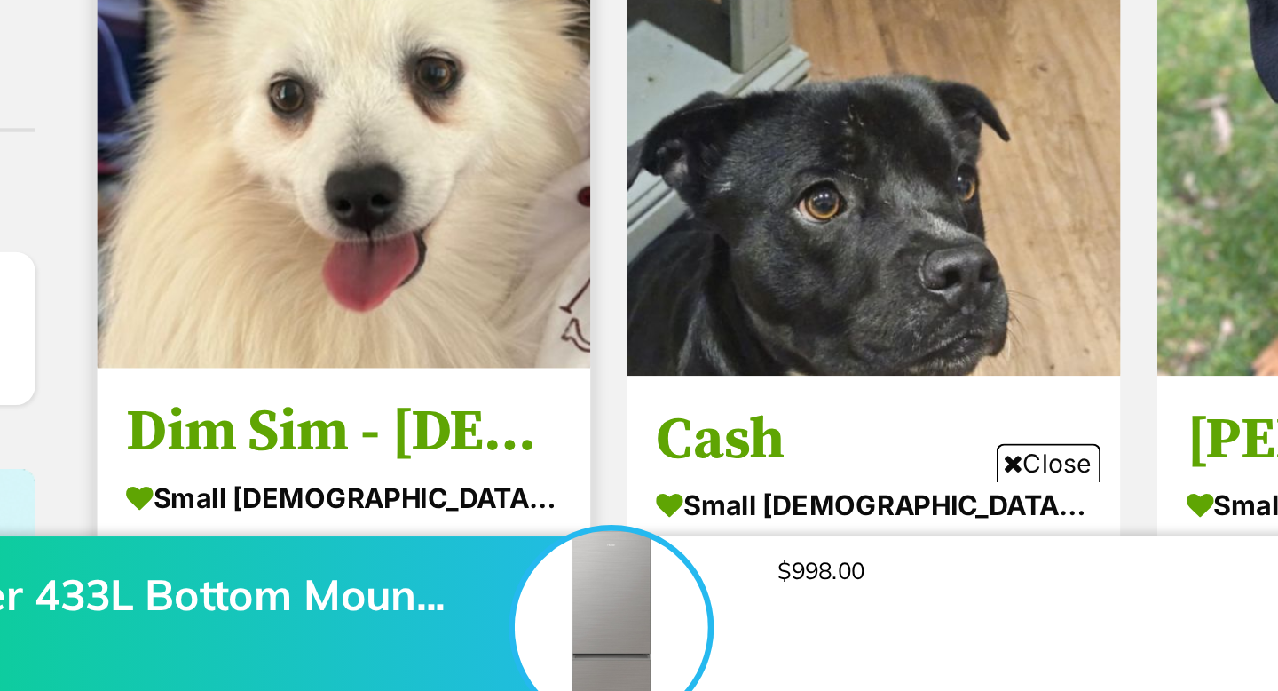
click at [434, 441] on img at bounding box center [421, 429] width 226 height 226
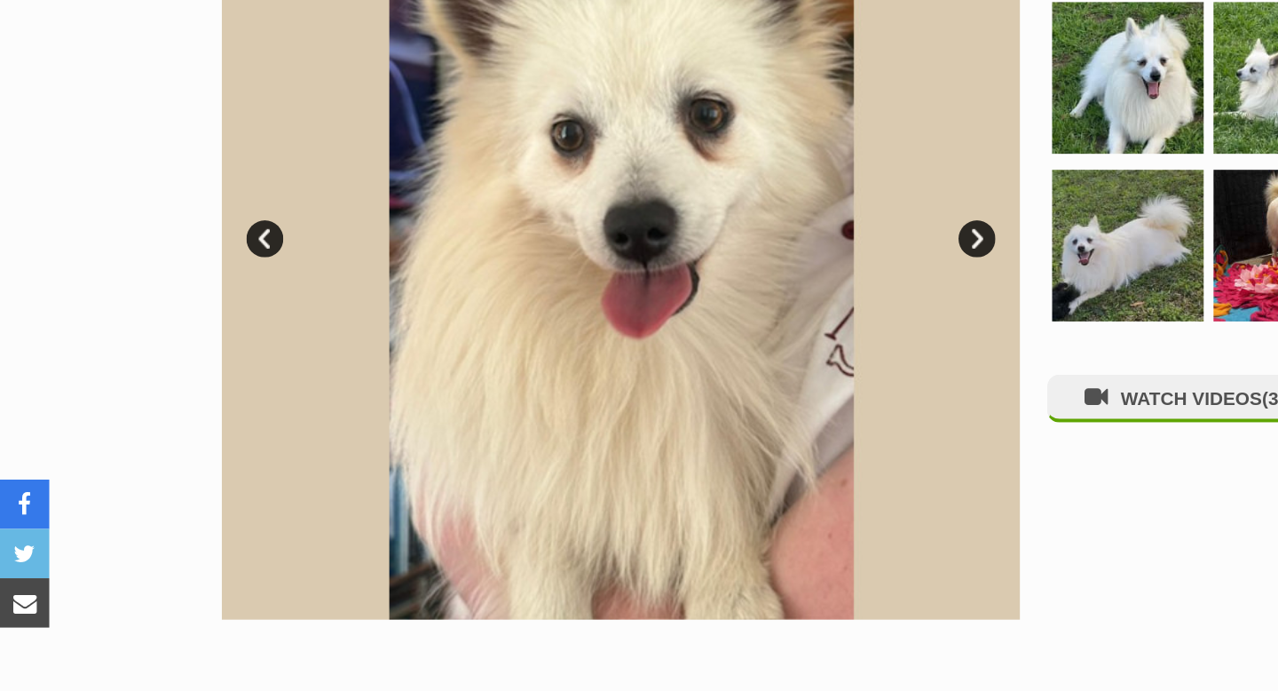
scroll to position [372, 0]
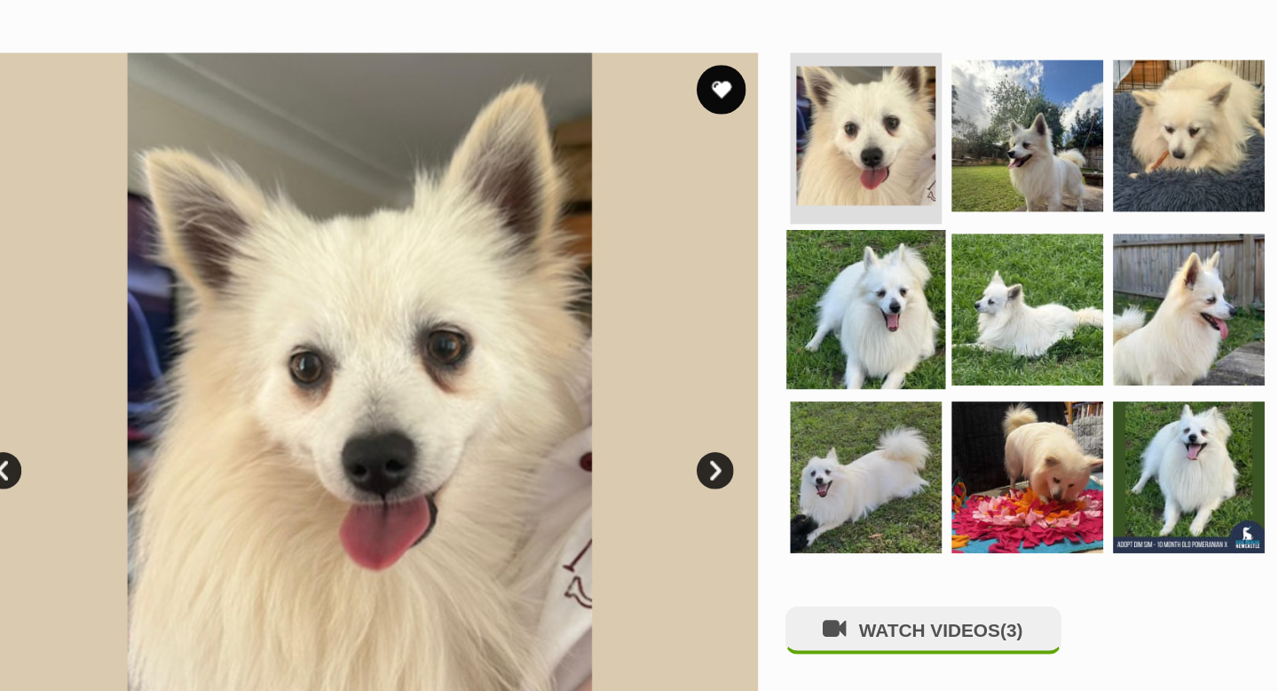
click at [795, 217] on img at bounding box center [812, 223] width 115 height 115
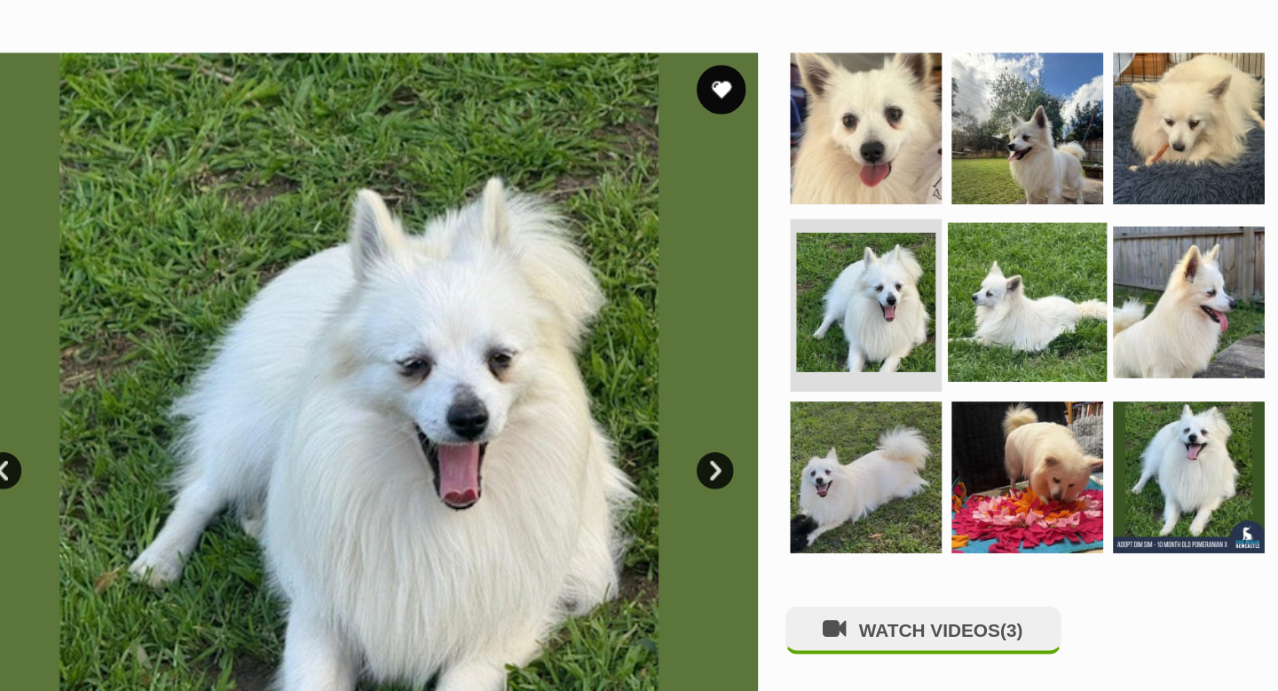
click at [909, 220] on img at bounding box center [929, 218] width 115 height 115
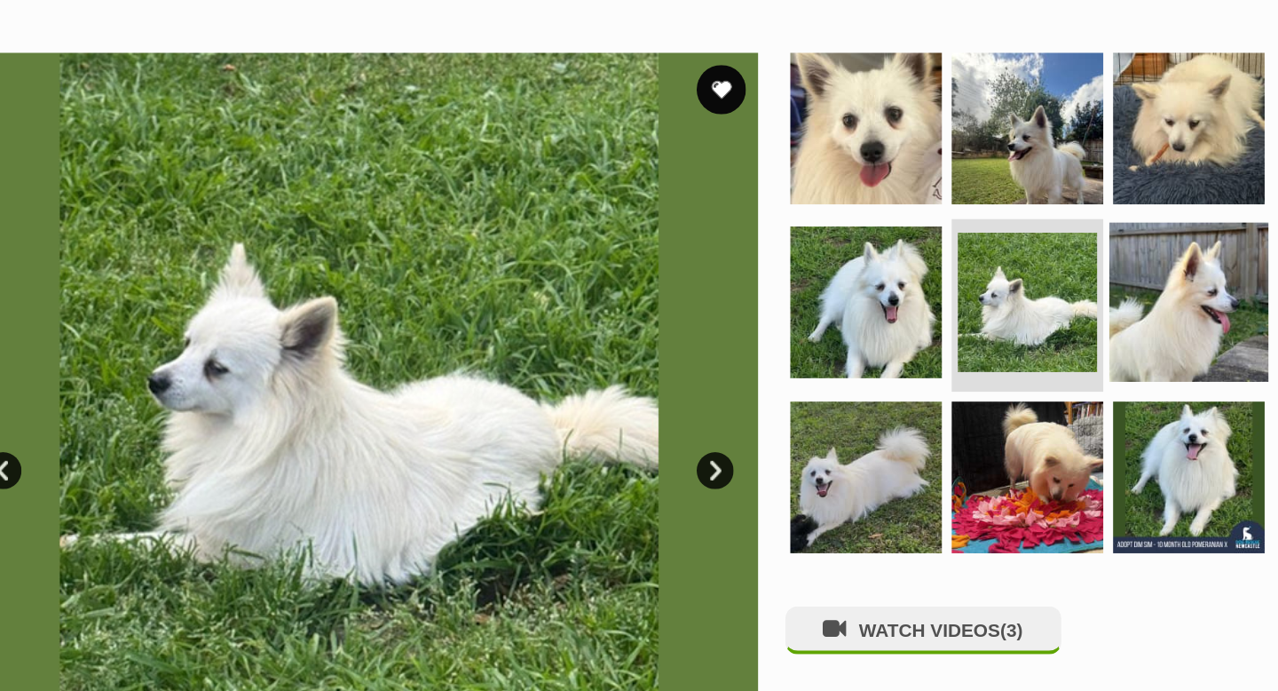
click at [1018, 222] on img at bounding box center [1045, 218] width 115 height 115
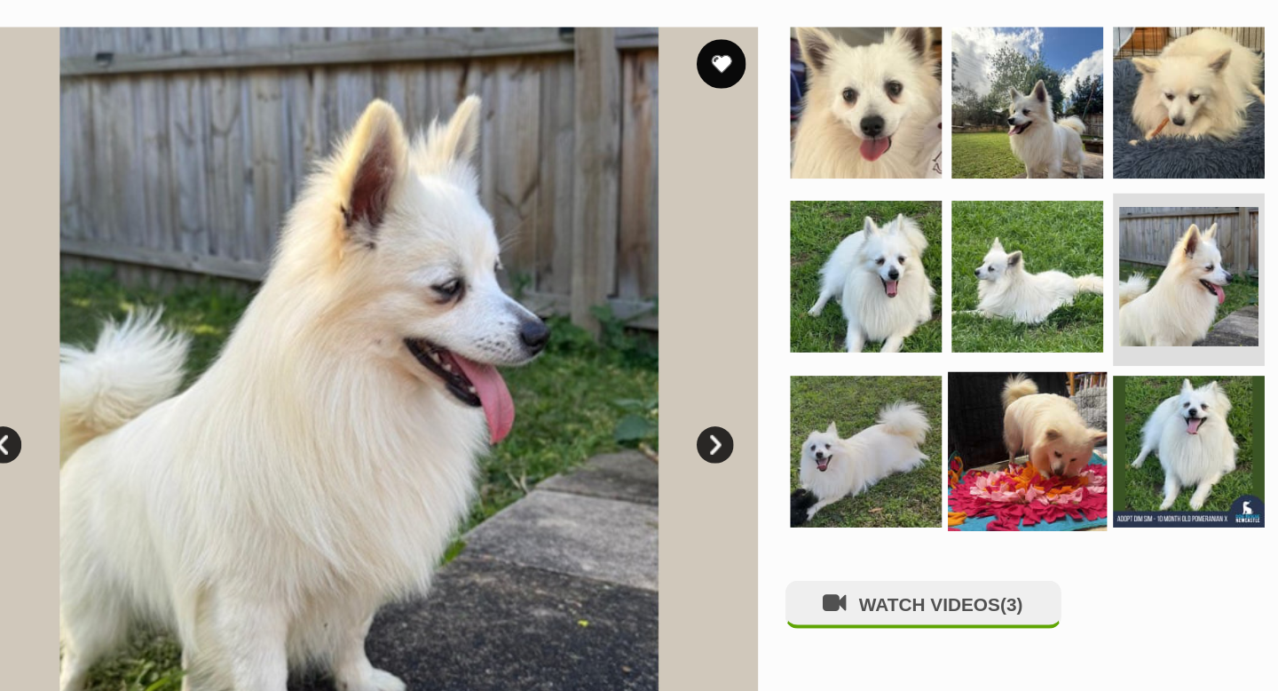
scroll to position [0, 0]
click at [929, 337] on img at bounding box center [929, 344] width 115 height 115
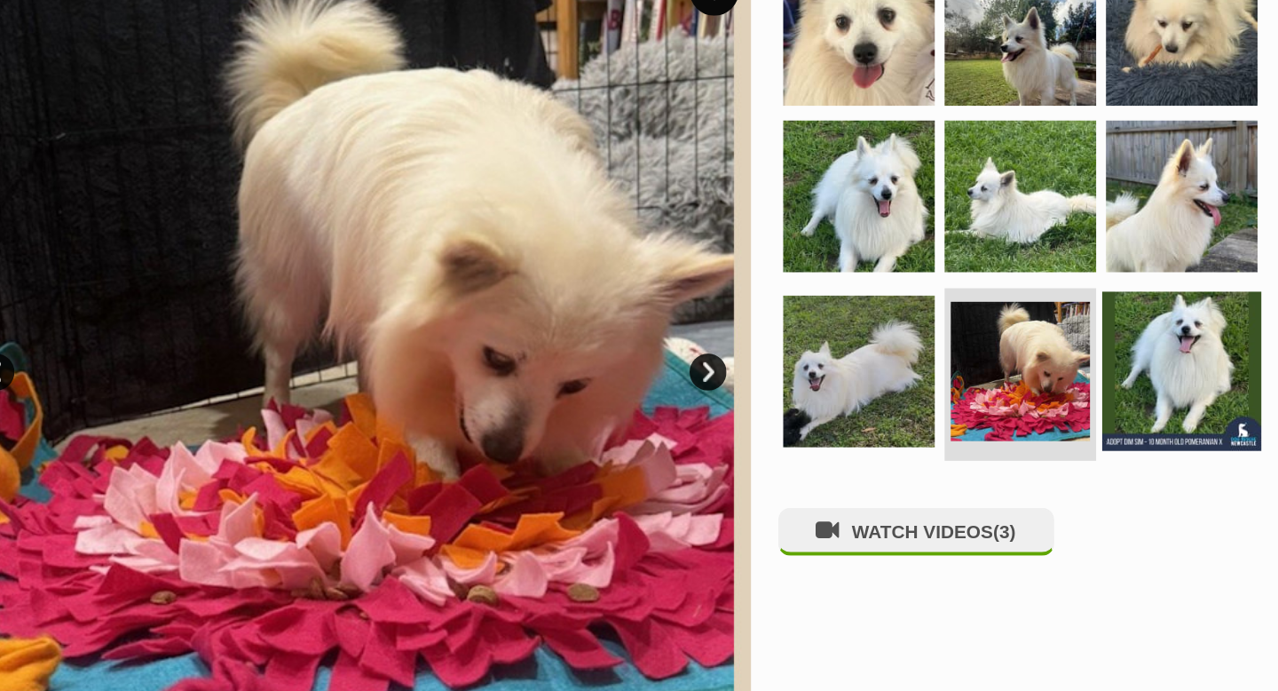
click at [1050, 360] on img at bounding box center [1045, 338] width 115 height 115
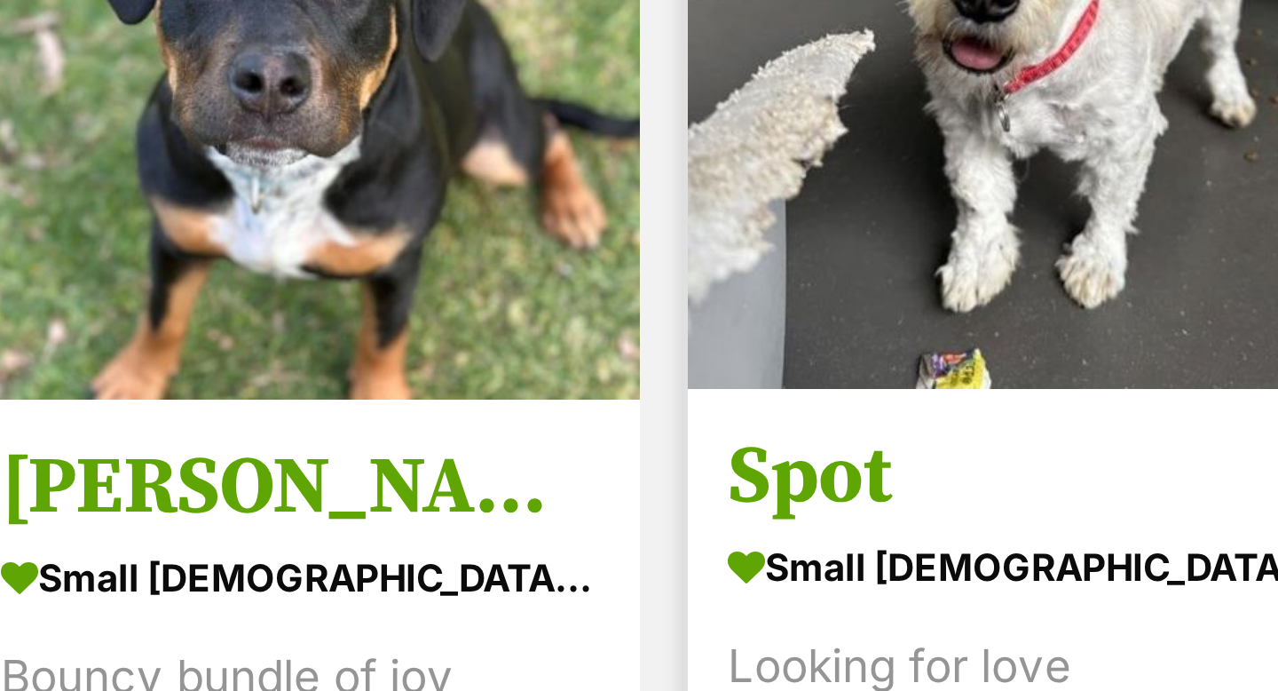
click at [1158, 278] on img at bounding box center [1150, 239] width 226 height 226
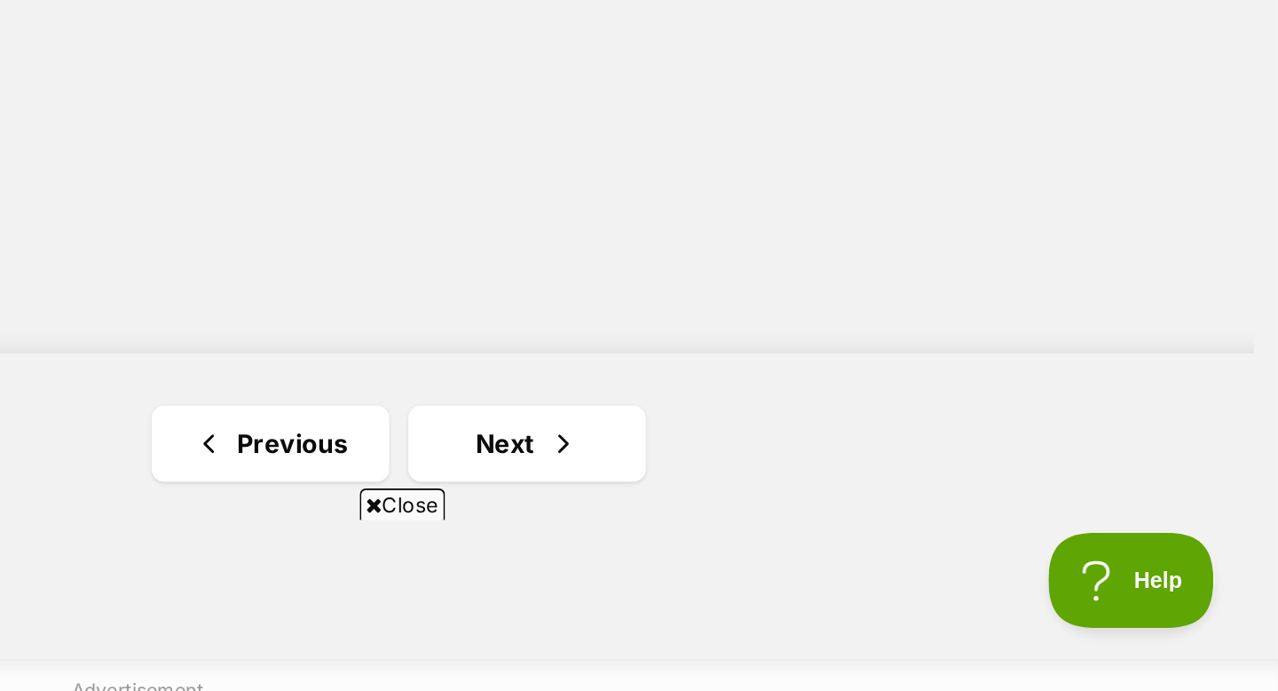
scroll to position [3111, 0]
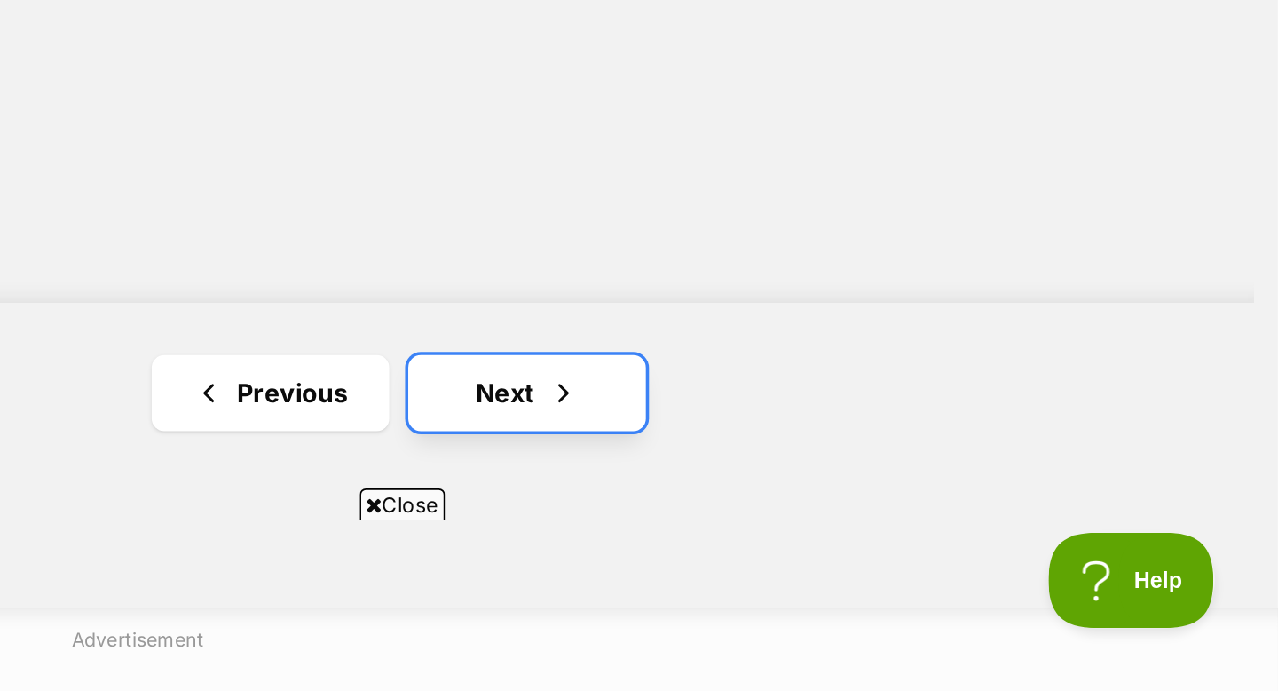
click at [879, 527] on span "Next page" at bounding box center [878, 523] width 18 height 21
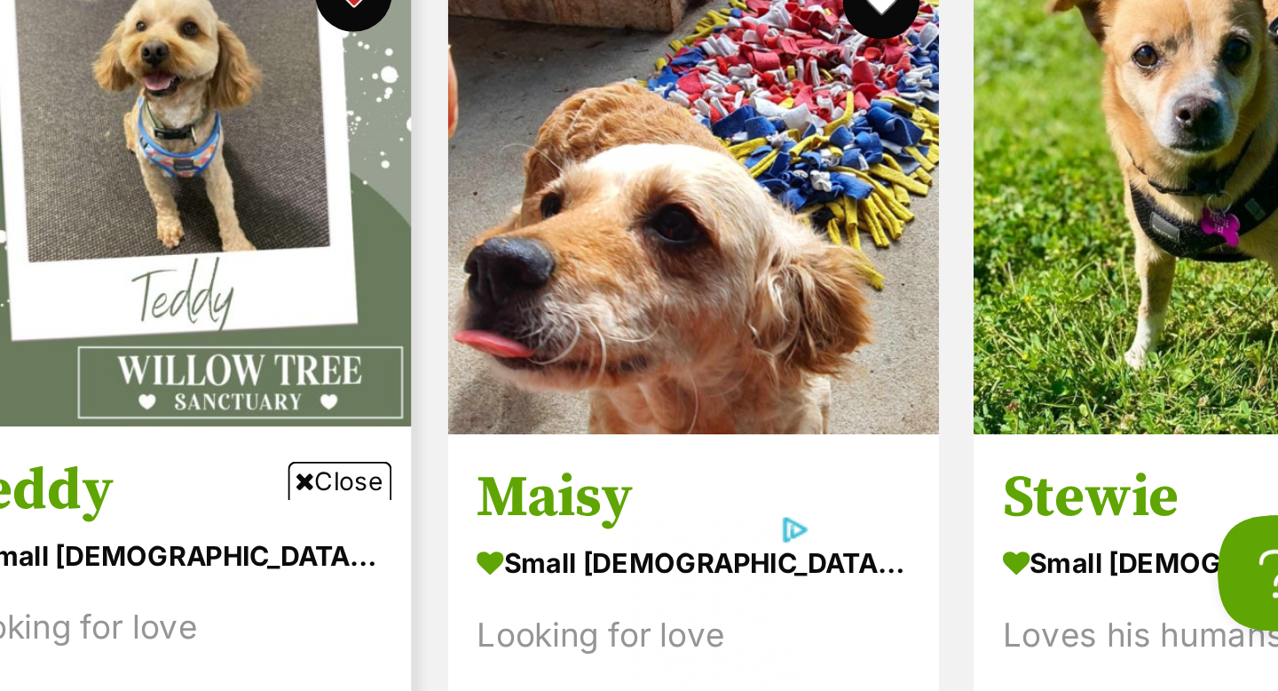
click at [730, 463] on img at bounding box center [664, 448] width 226 height 226
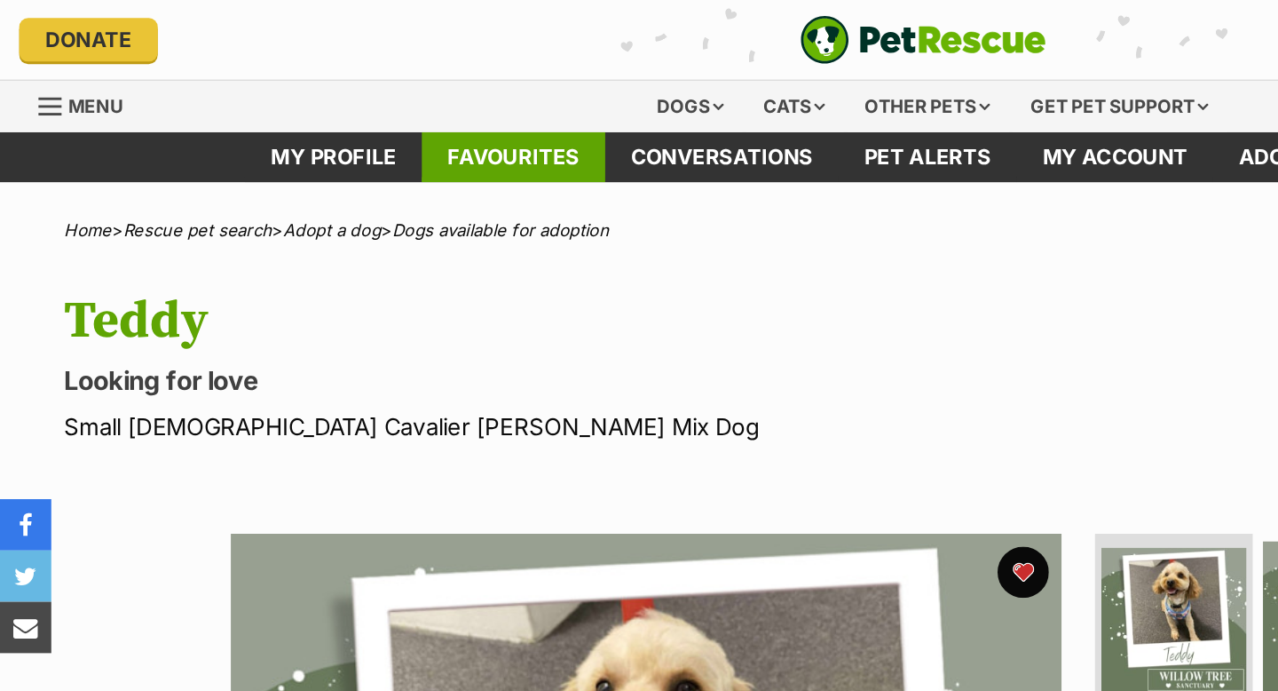
click at [354, 107] on link "Favourites" at bounding box center [355, 108] width 127 height 35
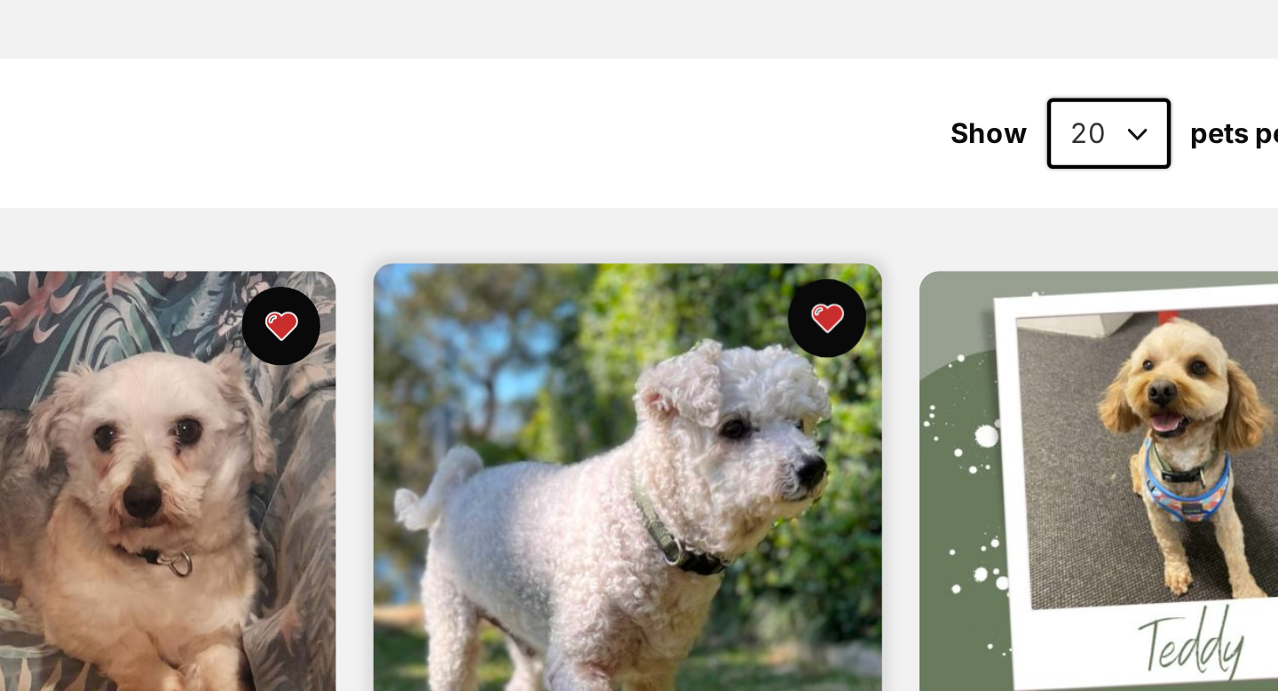
click at [913, 270] on img at bounding box center [888, 317] width 230 height 230
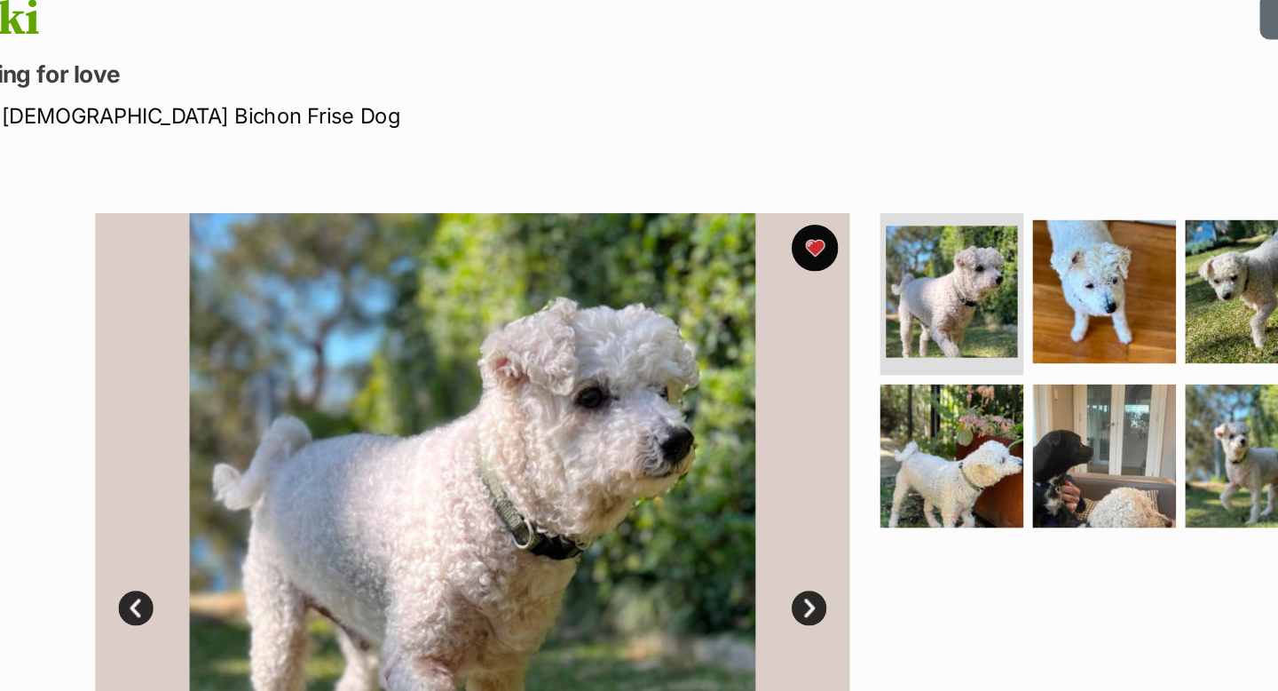
scroll to position [60, 0]
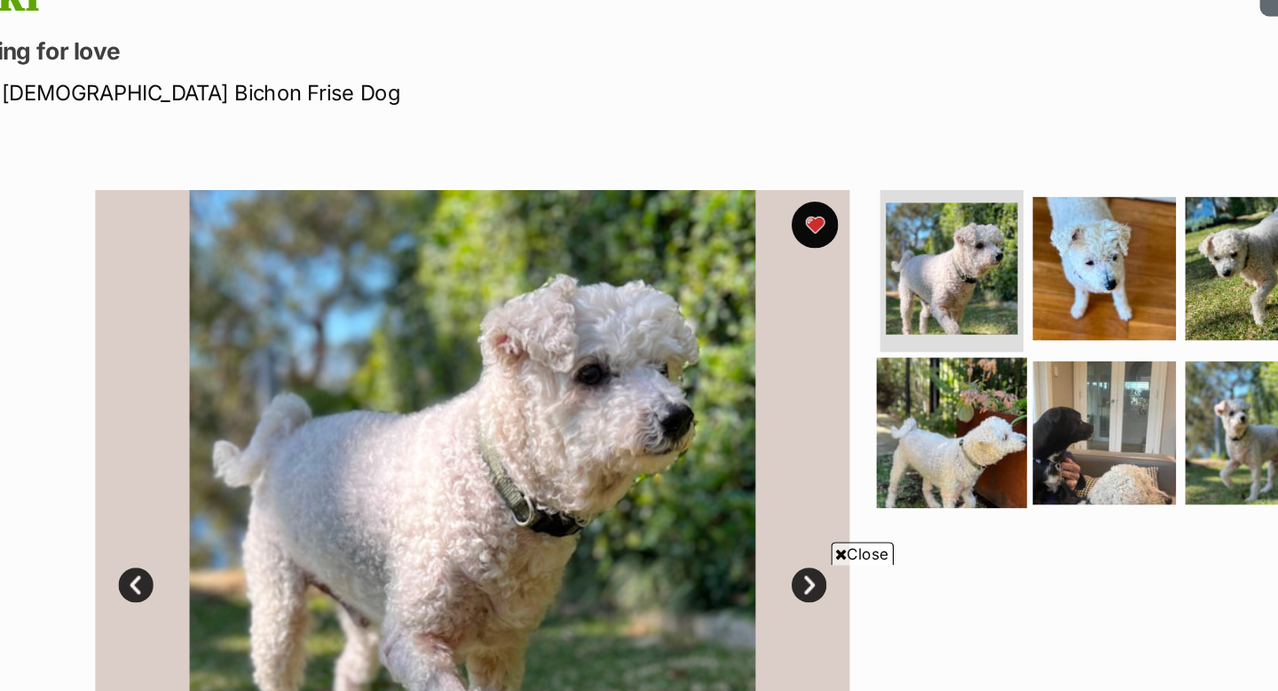
click at [814, 499] on img at bounding box center [812, 494] width 115 height 115
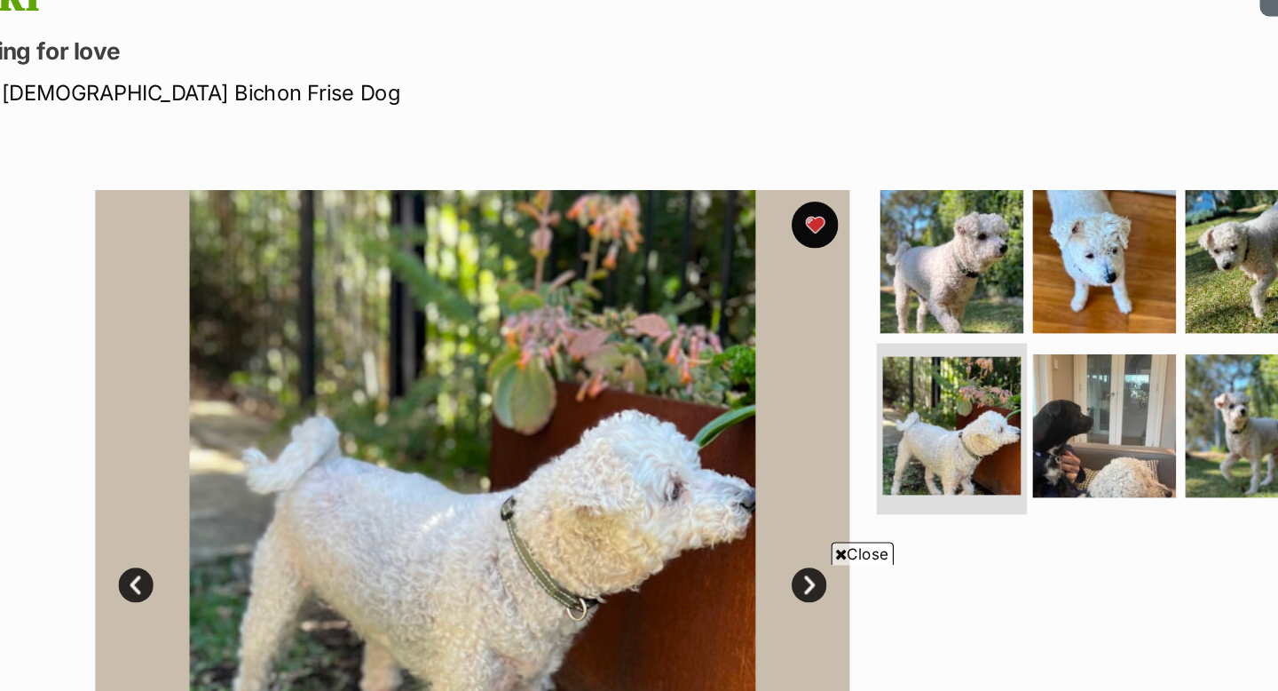
scroll to position [92, 0]
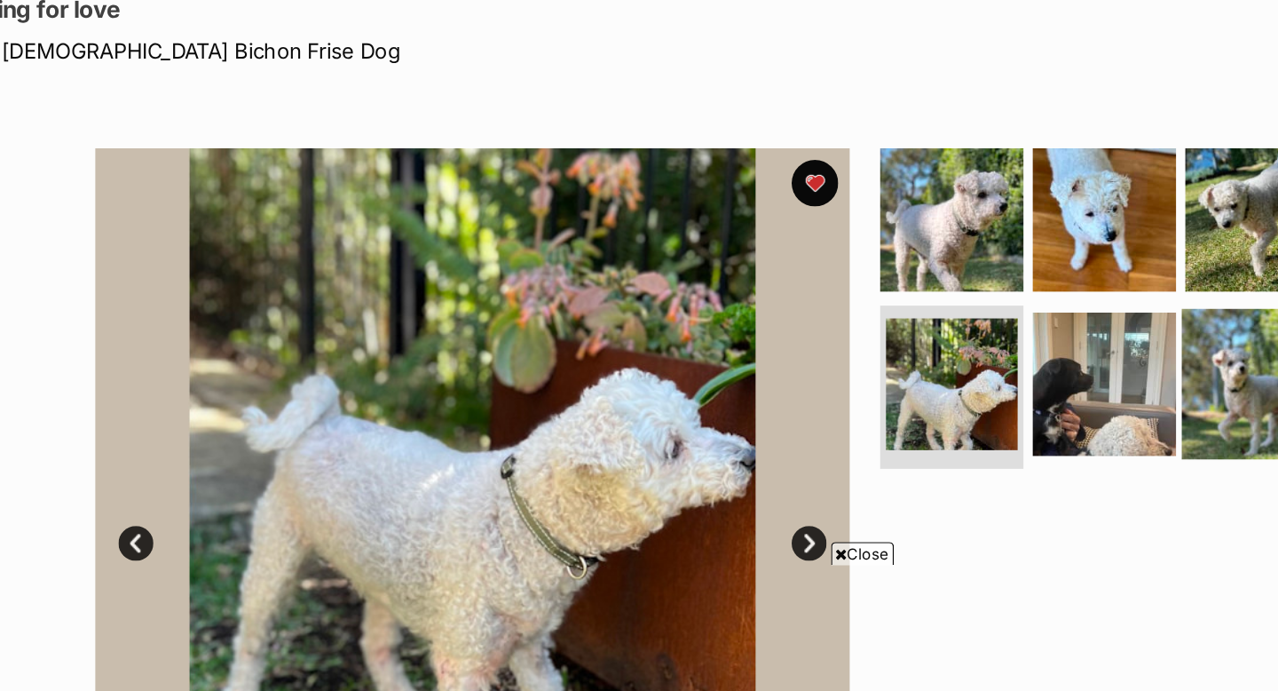
click at [1047, 441] on img at bounding box center [1045, 456] width 115 height 115
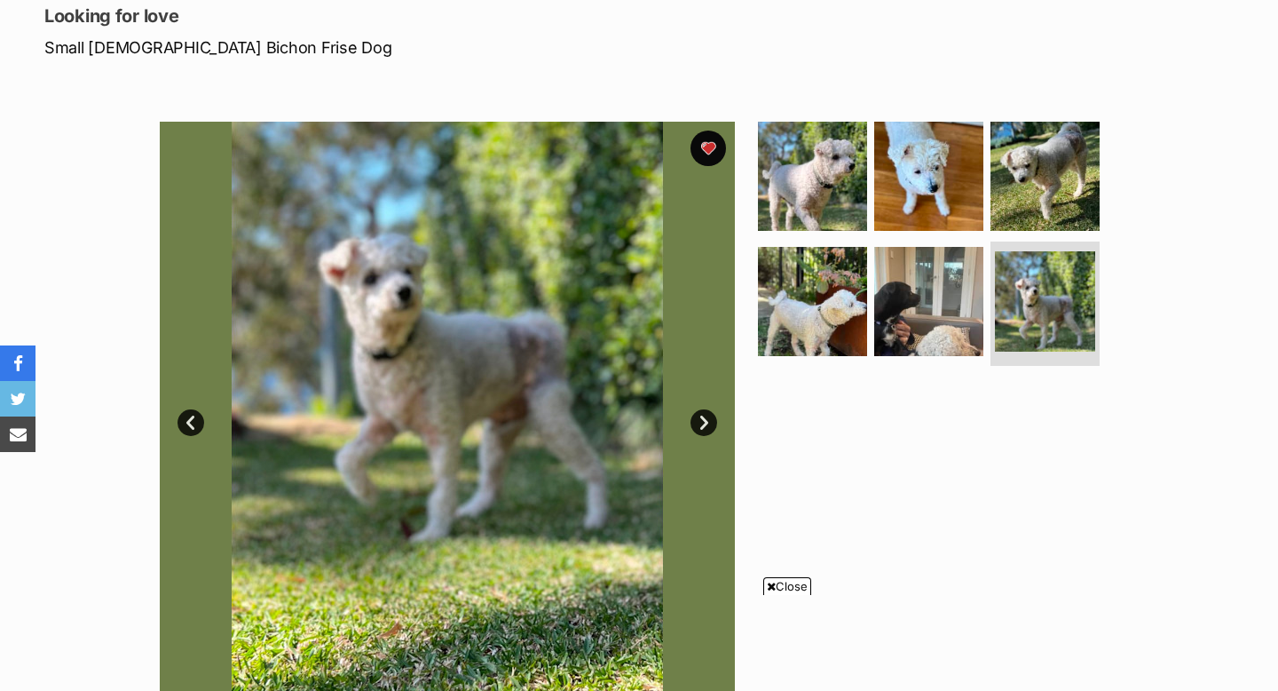
scroll to position [0, 0]
